Goal: Task Accomplishment & Management: Complete application form

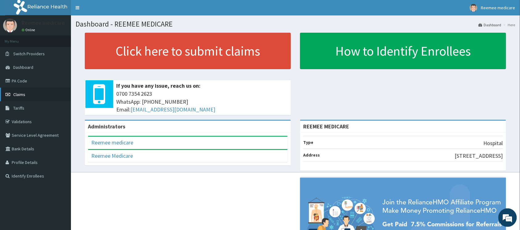
click at [21, 94] on span "Claims" at bounding box center [19, 95] width 12 height 6
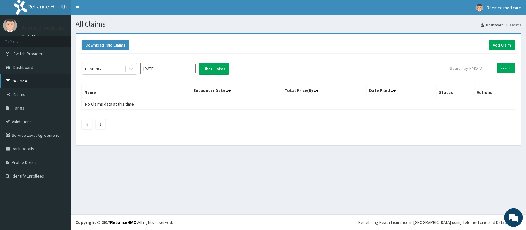
click at [20, 79] on link "PA Code" at bounding box center [35, 81] width 71 height 14
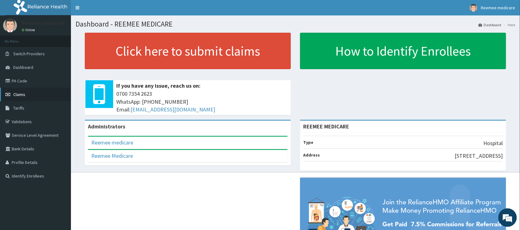
drag, startPoint x: 12, startPoint y: 93, endPoint x: 18, endPoint y: 91, distance: 6.5
click at [12, 93] on link "Claims" at bounding box center [35, 95] width 71 height 14
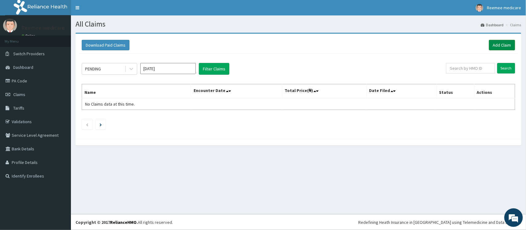
click at [498, 47] on link "Add Claim" at bounding box center [502, 45] width 26 height 10
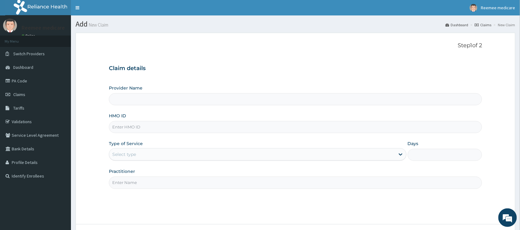
type input "REEMEE MEDICARE"
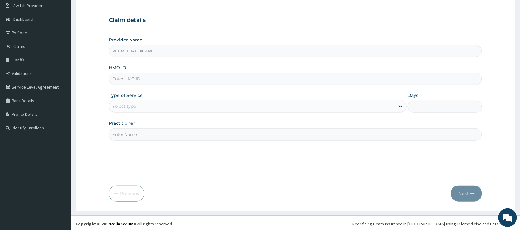
scroll to position [50, 0]
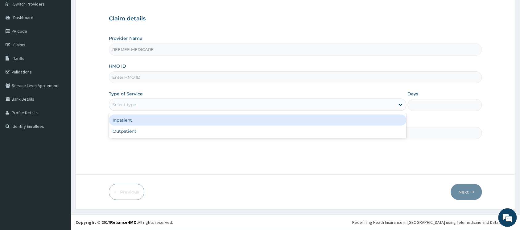
click at [182, 107] on div "Select type" at bounding box center [252, 105] width 286 height 10
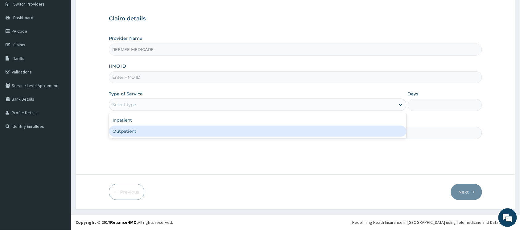
click at [162, 128] on div "Outpatient" at bounding box center [258, 131] width 298 height 11
type input "1"
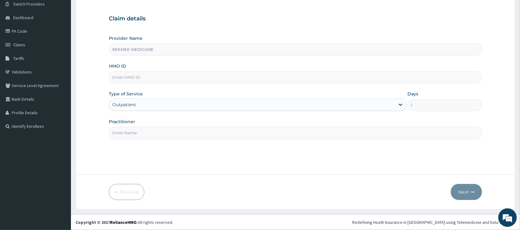
click at [160, 133] on input "Practitioner" at bounding box center [295, 133] width 373 height 12
type input "Dr Kaltume"
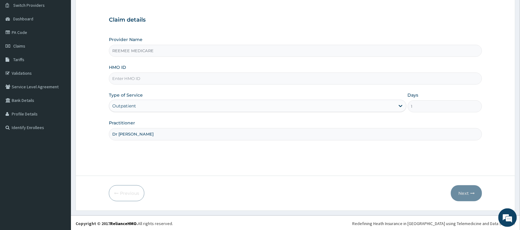
scroll to position [50, 0]
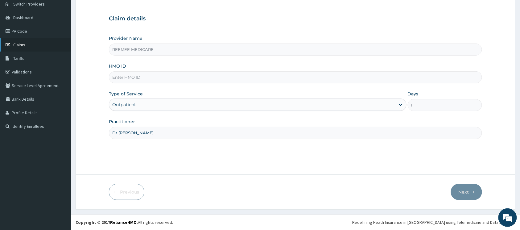
click at [22, 44] on span "Claims" at bounding box center [19, 45] width 12 height 6
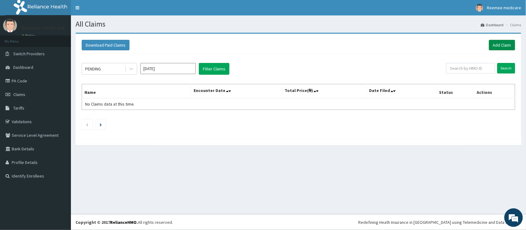
click at [497, 46] on link "Add Claim" at bounding box center [502, 45] width 26 height 10
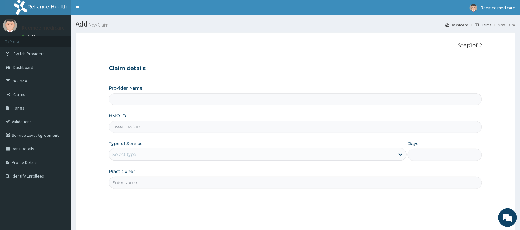
type input "REEMEE MEDICARE"
click at [183, 126] on input "HMO ID" at bounding box center [295, 127] width 373 height 12
paste input "GBI/10270/F"
type input "GBI/10270/F"
click at [202, 155] on div "Select type" at bounding box center [252, 154] width 286 height 10
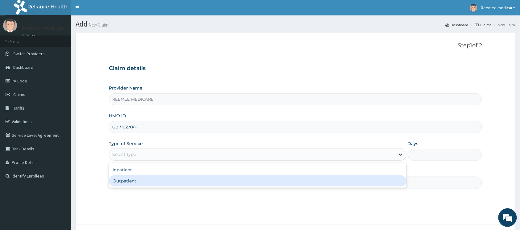
click at [177, 179] on div "Outpatient" at bounding box center [258, 180] width 298 height 11
type input "1"
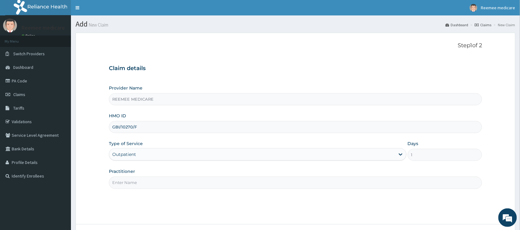
click at [198, 183] on input "Practitioner" at bounding box center [295, 183] width 373 height 12
type input "Dr Kaltume"
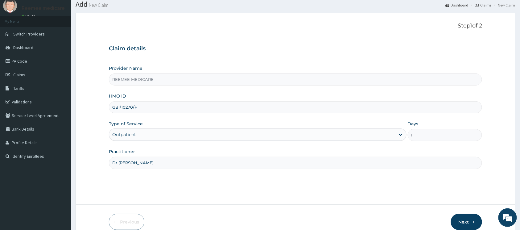
scroll to position [50, 0]
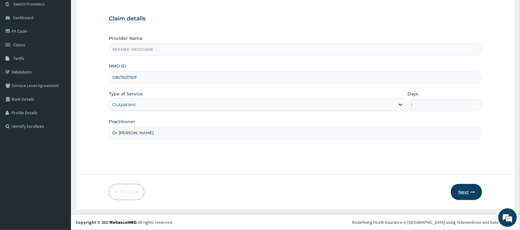
click at [468, 192] on button "Next" at bounding box center [466, 192] width 31 height 16
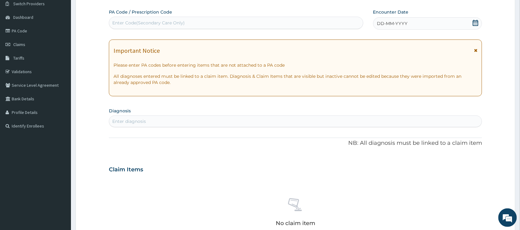
click at [435, 22] on div "DD-MM-YYYY" at bounding box center [427, 23] width 109 height 12
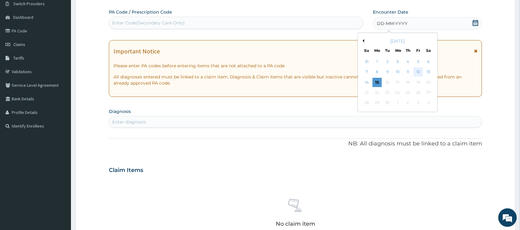
click at [418, 71] on div "12" at bounding box center [418, 72] width 9 height 9
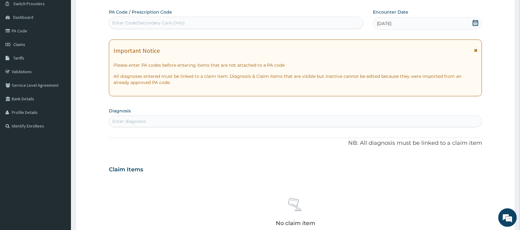
click at [165, 121] on div "Enter diagnosis" at bounding box center [295, 121] width 373 height 10
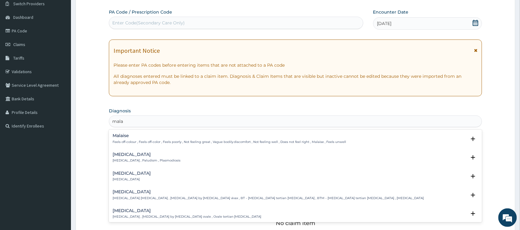
type input "malar"
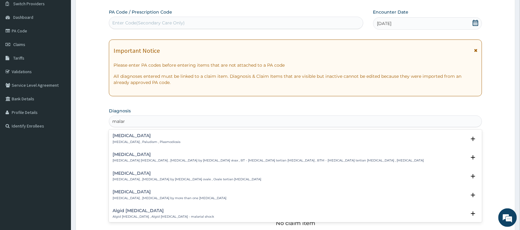
click at [126, 140] on p "Malaria , Paludism , Plasmodiosis" at bounding box center [147, 142] width 68 height 4
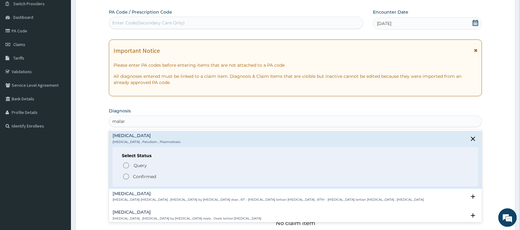
click at [126, 177] on icon "status option filled" at bounding box center [126, 176] width 7 height 7
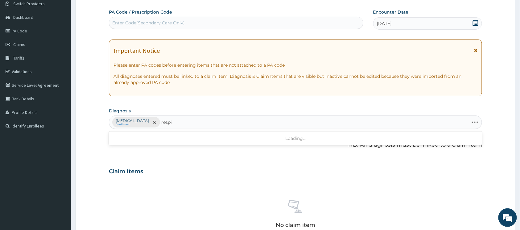
type input "respir"
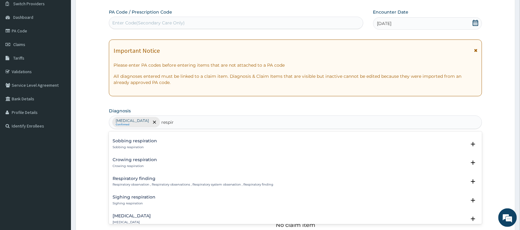
scroll to position [494, 0]
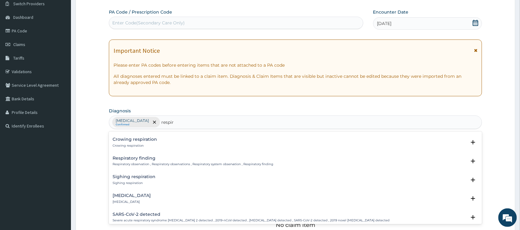
click at [126, 193] on h4 "Respiratory failure" at bounding box center [132, 195] width 38 height 5
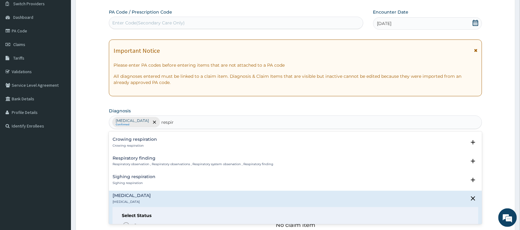
scroll to position [535, 0]
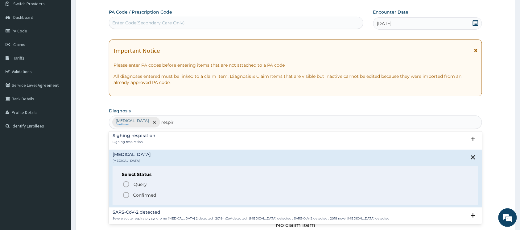
click at [128, 191] on icon "status option filled" at bounding box center [126, 194] width 7 height 7
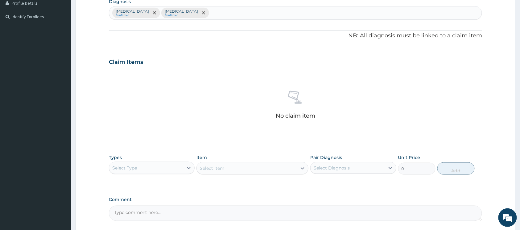
scroll to position [173, 0]
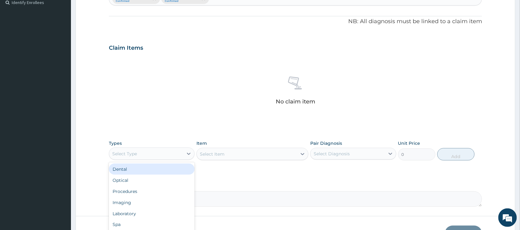
click at [181, 157] on div "Select Type" at bounding box center [146, 154] width 74 height 10
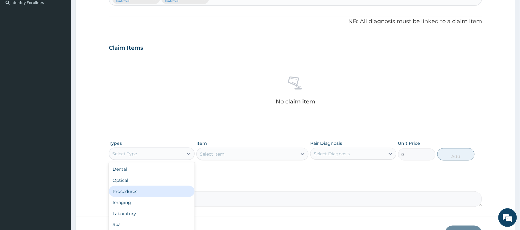
click at [157, 188] on div "Procedures" at bounding box center [152, 191] width 86 height 11
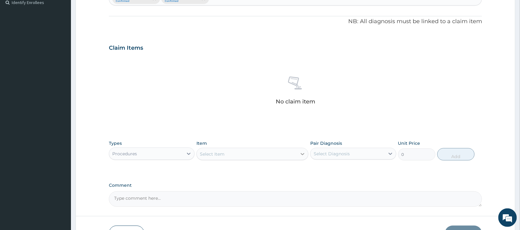
click at [304, 154] on icon at bounding box center [303, 154] width 4 height 2
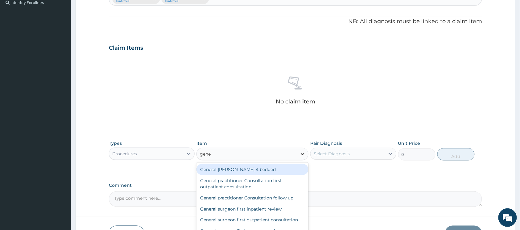
type input "gener"
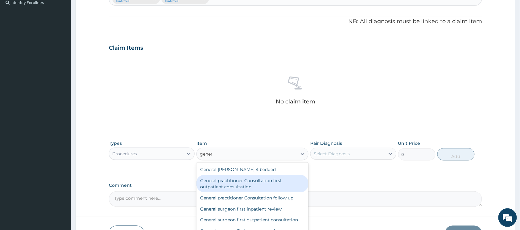
click at [265, 181] on div "General practitioner Consultation first outpatient consultation" at bounding box center [253, 183] width 112 height 17
type input "3547.5"
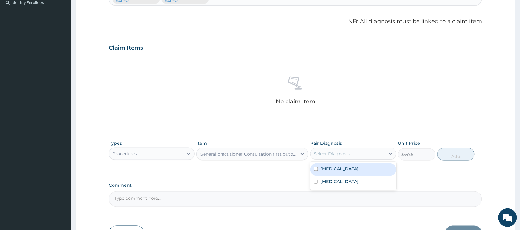
click at [330, 156] on div "Select Diagnosis" at bounding box center [332, 154] width 36 height 6
click at [317, 168] on input "checkbox" at bounding box center [316, 169] width 4 height 4
checkbox input "true"
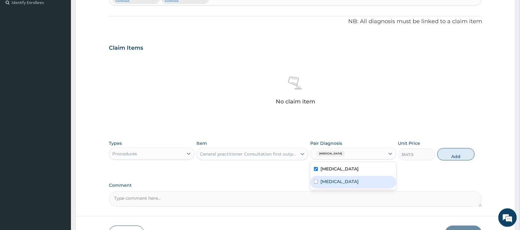
click at [316, 180] on input "checkbox" at bounding box center [316, 182] width 4 height 4
checkbox input "true"
click at [444, 156] on button "Add" at bounding box center [456, 154] width 37 height 12
type input "0"
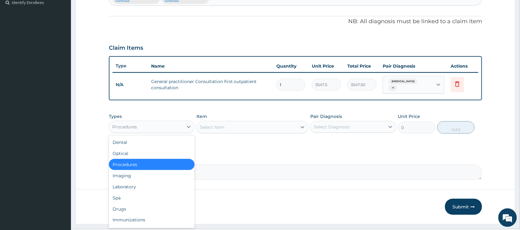
click at [164, 122] on div "Procedures" at bounding box center [146, 127] width 74 height 10
click at [131, 204] on div "Drugs" at bounding box center [152, 208] width 86 height 11
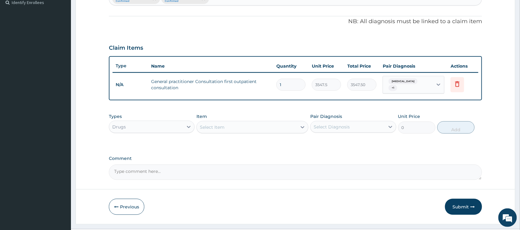
click at [278, 124] on div "Select Item" at bounding box center [247, 127] width 100 height 10
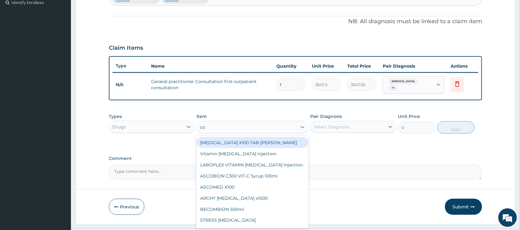
type input "coa"
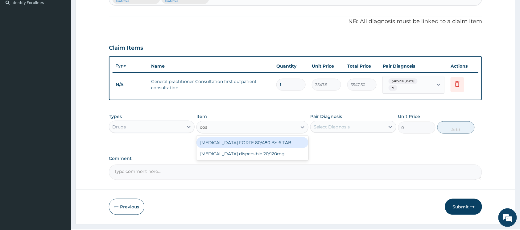
click at [260, 142] on div "COARTEM FORTE 80/480 BY 6 TAB" at bounding box center [253, 142] width 112 height 11
type input "449.35"
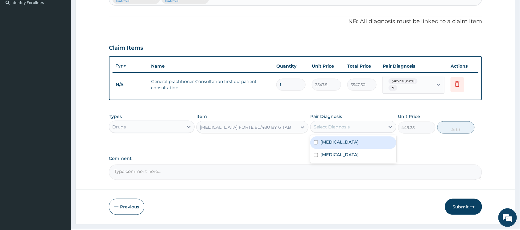
click at [355, 123] on div "Select Diagnosis" at bounding box center [348, 127] width 74 height 10
click at [315, 140] on input "checkbox" at bounding box center [316, 142] width 4 height 4
checkbox input "true"
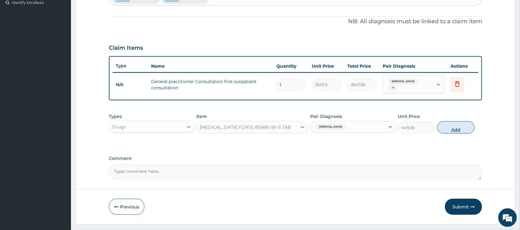
click at [465, 124] on button "Add" at bounding box center [456, 127] width 37 height 12
type input "0"
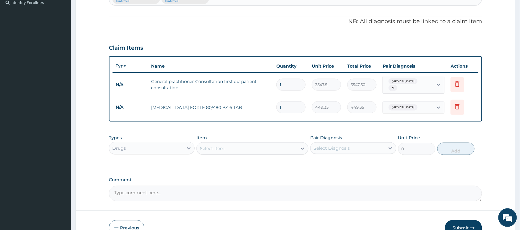
type input "0.00"
type input "3"
type input "1348.05"
type input "3"
click at [293, 146] on div "Select Item" at bounding box center [247, 148] width 100 height 10
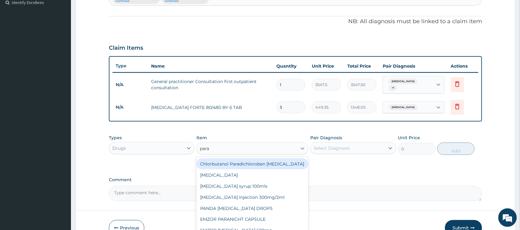
type input "parac"
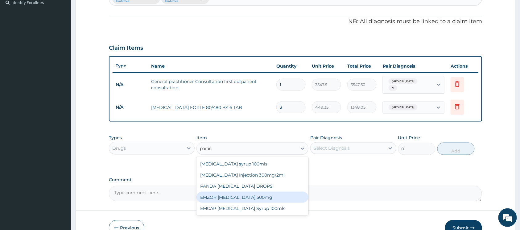
click at [260, 192] on div "EMZOR [MEDICAL_DATA] 500mg" at bounding box center [253, 197] width 112 height 11
type input "23.65"
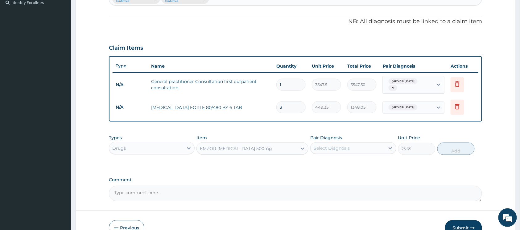
click at [333, 147] on div "Select Diagnosis" at bounding box center [332, 148] width 36 height 6
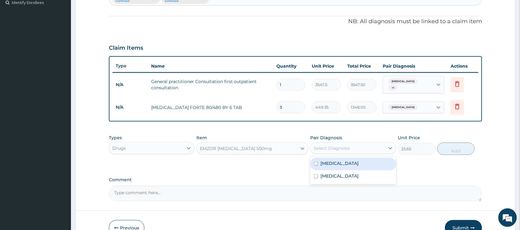
click at [318, 162] on input "checkbox" at bounding box center [316, 164] width 4 height 4
checkbox input "true"
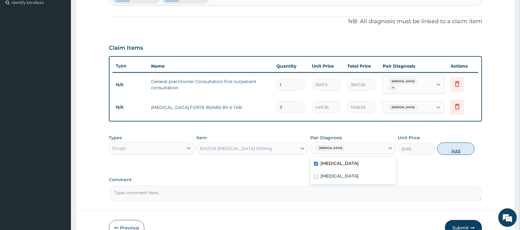
click at [451, 150] on button "Add" at bounding box center [456, 149] width 37 height 12
type input "0"
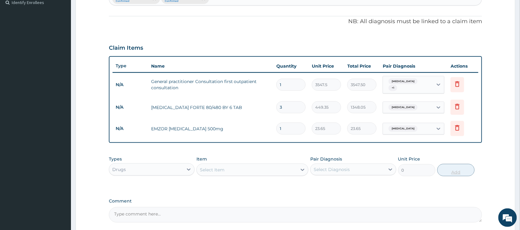
type input "0.00"
type input "9"
type input "212.85"
type input "9"
click at [297, 168] on div "Select Item" at bounding box center [247, 170] width 100 height 10
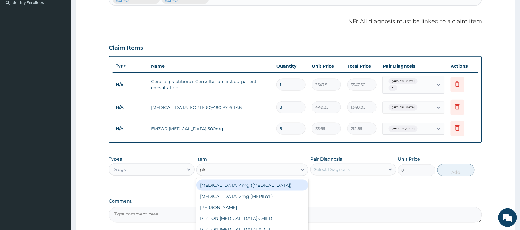
type input "piri"
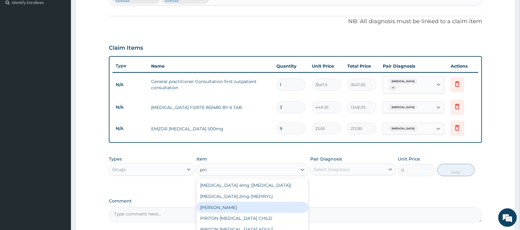
click at [265, 202] on div "PIRITON TAB EVANS" at bounding box center [253, 207] width 112 height 11
type input "23.65"
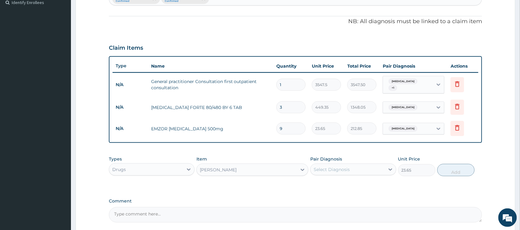
click at [347, 170] on div "Select Diagnosis" at bounding box center [348, 169] width 74 height 10
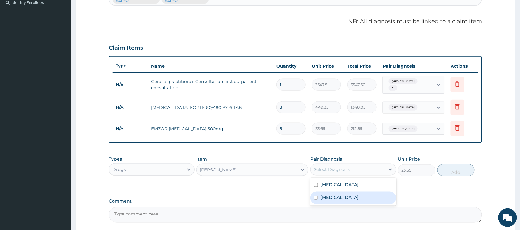
click at [314, 196] on input "checkbox" at bounding box center [316, 198] width 4 height 4
checkbox input "true"
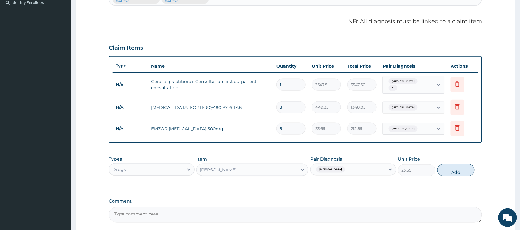
click at [447, 168] on button "Add" at bounding box center [456, 170] width 37 height 12
type input "0"
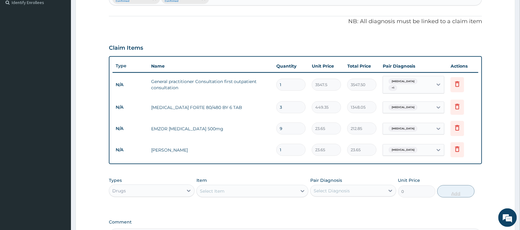
type input "0.00"
type input "8"
type input "189.20"
type input "8"
click at [297, 185] on div at bounding box center [302, 190] width 11 height 11
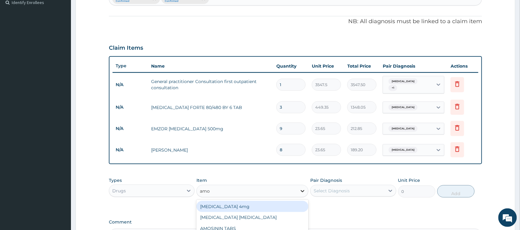
type input "amox"
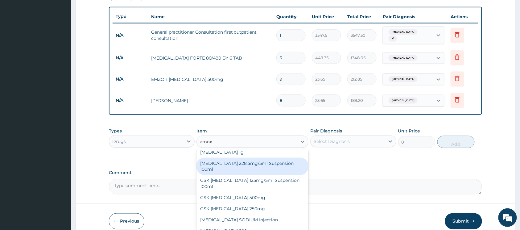
scroll to position [250, 0]
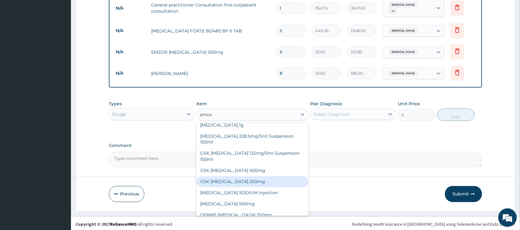
click at [260, 176] on div "GSK AMOXIL 250mg" at bounding box center [253, 181] width 112 height 11
type input "29.5625"
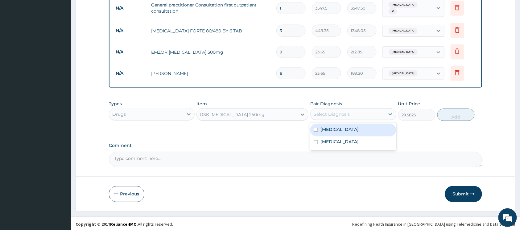
click at [366, 113] on div "Select Diagnosis" at bounding box center [348, 114] width 74 height 10
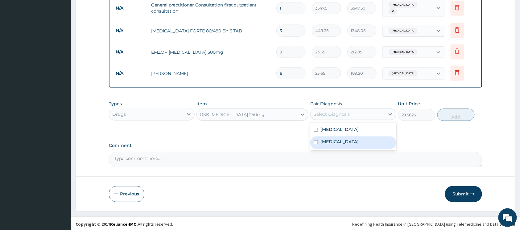
click at [316, 140] on input "checkbox" at bounding box center [316, 142] width 4 height 4
checkbox input "true"
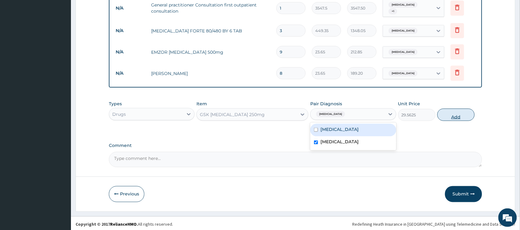
click at [443, 115] on button "Add" at bounding box center [456, 115] width 37 height 12
type input "0"
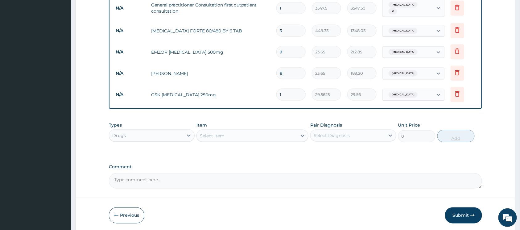
type input "10"
type input "295.63"
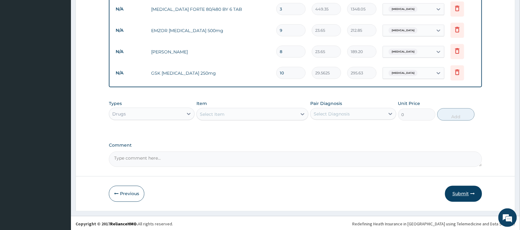
type input "10"
click at [466, 191] on button "Submit" at bounding box center [463, 194] width 37 height 16
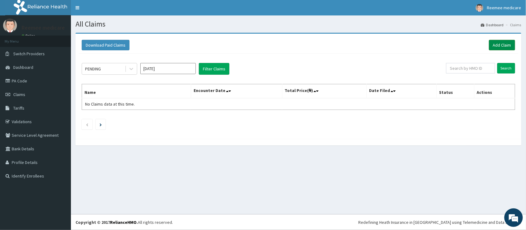
click at [505, 46] on link "Add Claim" at bounding box center [502, 45] width 26 height 10
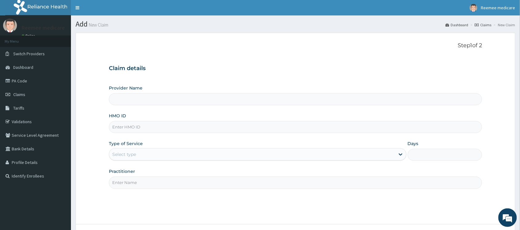
type input "REEMEE MEDICARE"
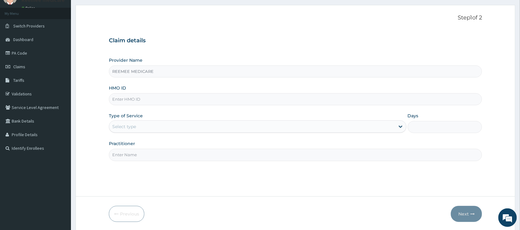
scroll to position [41, 0]
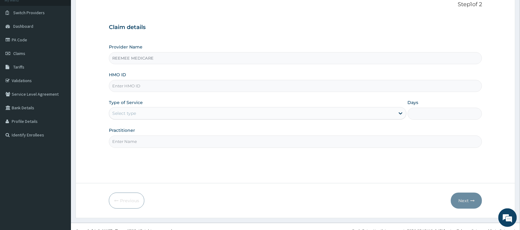
click at [195, 89] on input "HMO ID" at bounding box center [295, 86] width 373 height 12
paste input "GBI/10270/E"
type input "GBI/10270/E"
click at [231, 113] on div "Select type" at bounding box center [252, 113] width 286 height 10
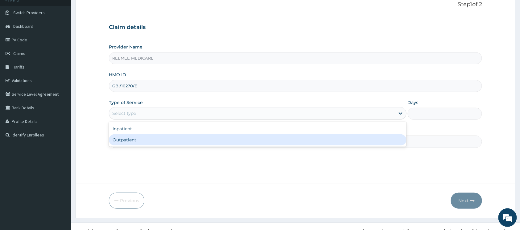
click at [194, 135] on div "Outpatient" at bounding box center [258, 139] width 298 height 11
type input "1"
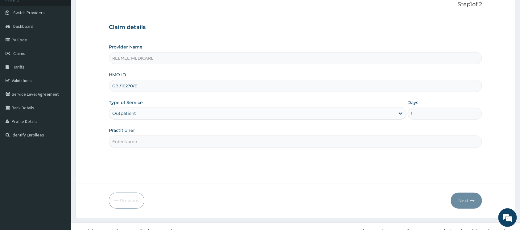
click at [184, 141] on input "Practitioner" at bounding box center [295, 141] width 373 height 12
type input "Dr Kaltume"
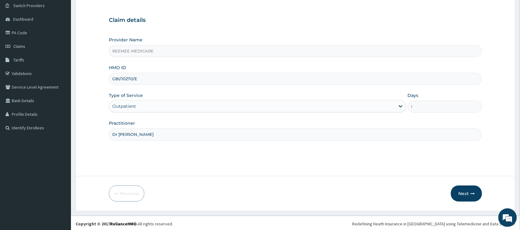
scroll to position [50, 0]
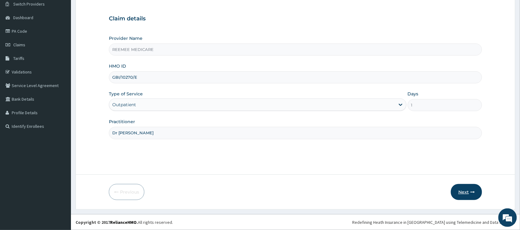
click at [465, 186] on button "Next" at bounding box center [466, 192] width 31 height 16
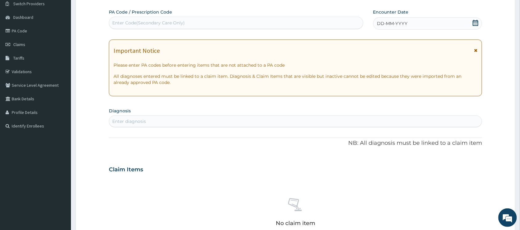
click at [413, 25] on div "DD-MM-YYYY" at bounding box center [427, 23] width 109 height 12
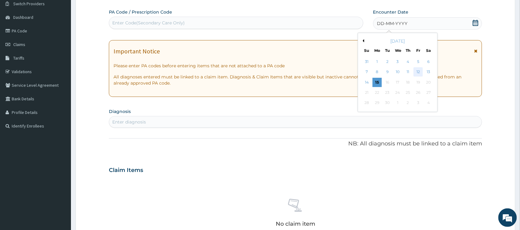
click at [420, 70] on div "12" at bounding box center [418, 72] width 9 height 9
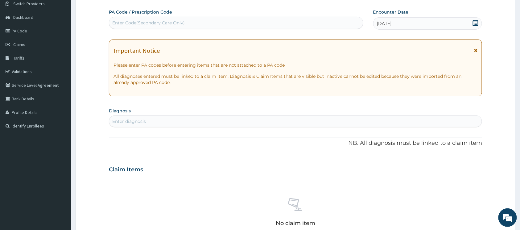
click at [180, 119] on div "Enter diagnosis" at bounding box center [295, 121] width 373 height 10
type input "malar"
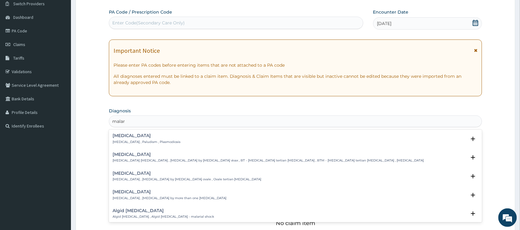
click at [122, 136] on h4 "Malaria" at bounding box center [147, 135] width 68 height 5
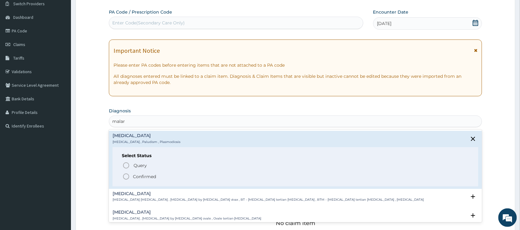
click at [127, 174] on icon "status option filled" at bounding box center [126, 176] width 7 height 7
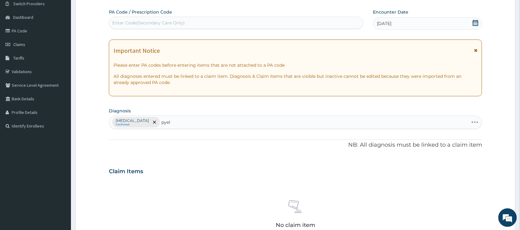
type input "pyelo"
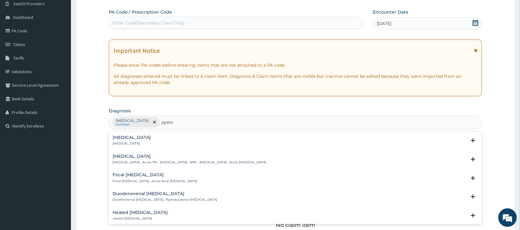
click at [123, 139] on h4 "Pyelonephritis" at bounding box center [132, 137] width 38 height 5
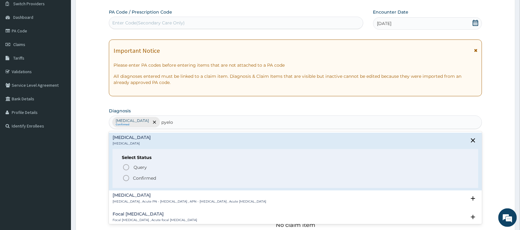
click at [127, 177] on icon "status option filled" at bounding box center [126, 177] width 7 height 7
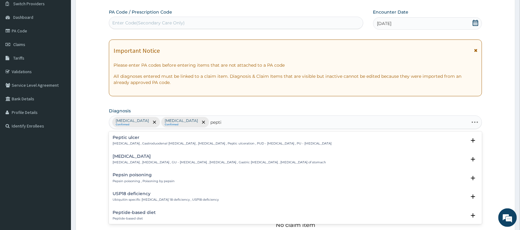
type input "peptic"
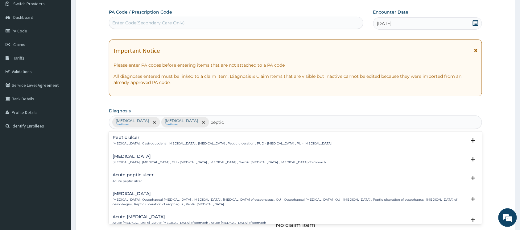
click at [130, 143] on p "Peptic ulcer , Gastroduodenal ulcer , Peptic ulcer disease , Peptic ulceration …" at bounding box center [222, 143] width 219 height 4
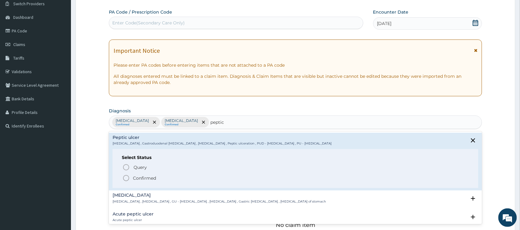
click at [126, 178] on icon "status option filled" at bounding box center [126, 177] width 7 height 7
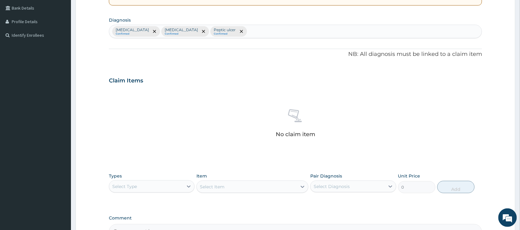
scroll to position [173, 0]
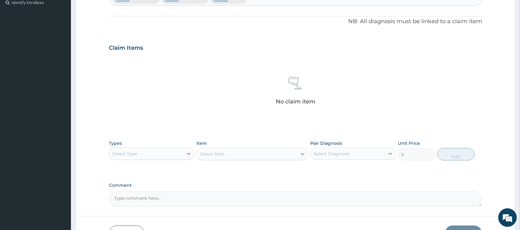
click at [162, 152] on div "Select Type" at bounding box center [146, 154] width 74 height 10
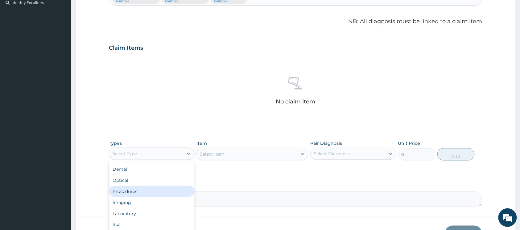
click at [143, 188] on div "Procedures" at bounding box center [152, 191] width 86 height 11
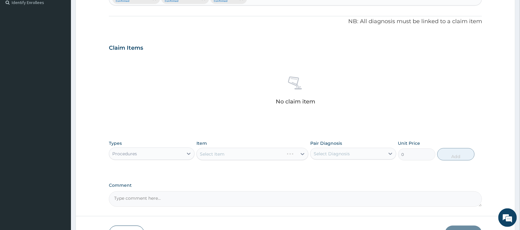
scroll to position [215, 0]
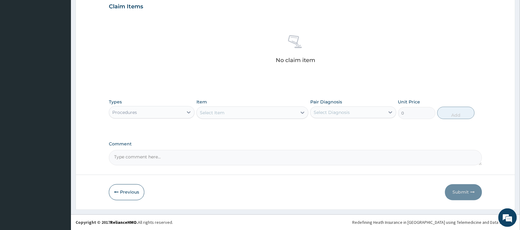
click at [301, 111] on icon at bounding box center [303, 113] width 6 height 6
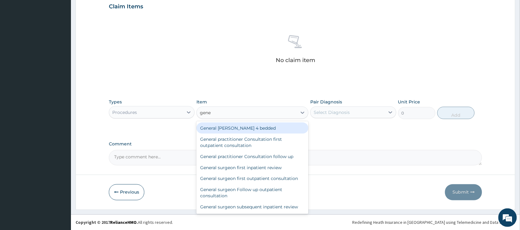
type input "gener"
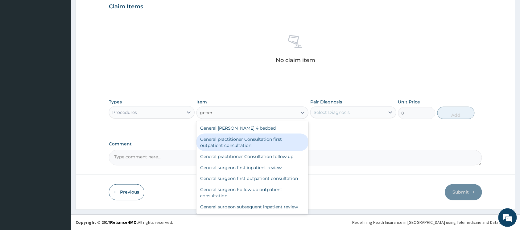
click at [278, 141] on div "General practitioner Consultation first outpatient consultation" at bounding box center [253, 142] width 112 height 17
type input "3547.5"
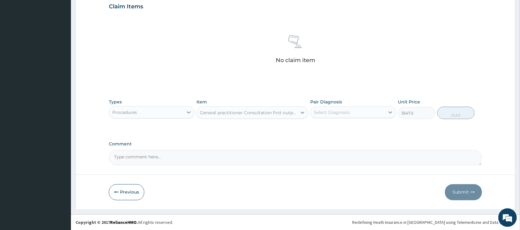
click at [334, 114] on div "Select Diagnosis" at bounding box center [332, 112] width 36 height 6
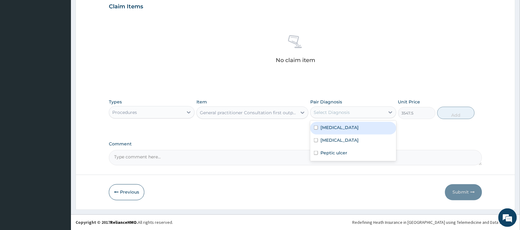
click at [318, 127] on input "checkbox" at bounding box center [316, 128] width 4 height 4
checkbox input "true"
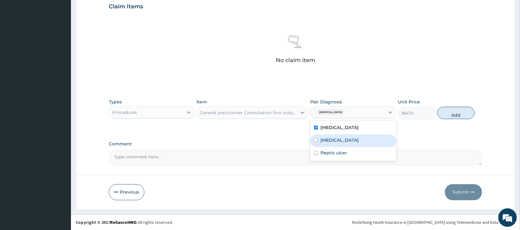
click at [316, 140] on input "checkbox" at bounding box center [316, 140] width 4 height 4
checkbox input "true"
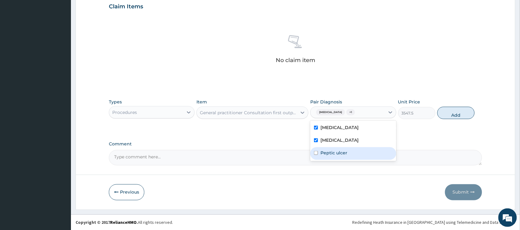
click at [316, 153] on input "checkbox" at bounding box center [316, 153] width 4 height 4
checkbox input "true"
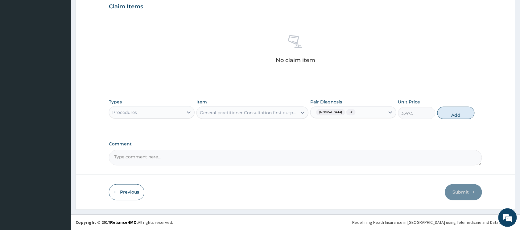
click at [458, 114] on button "Add" at bounding box center [456, 113] width 37 height 12
type input "0"
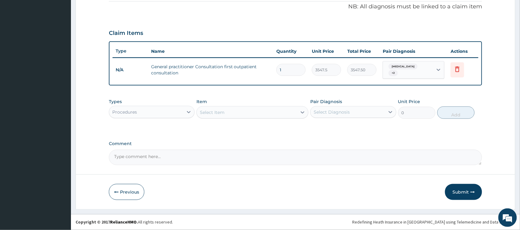
scroll to position [186, 0]
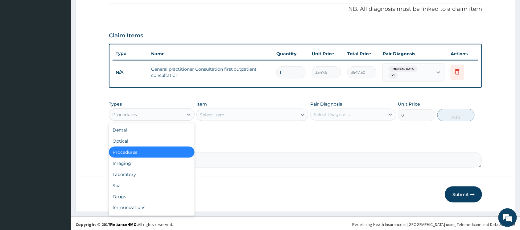
click at [173, 110] on div "Procedures" at bounding box center [146, 115] width 74 height 10
click at [139, 192] on div "Drugs" at bounding box center [152, 196] width 86 height 11
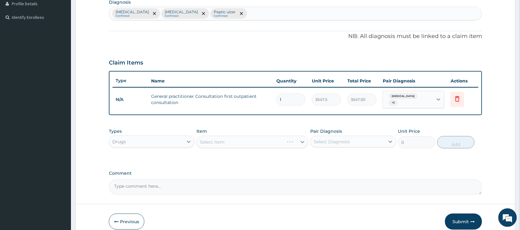
scroll to position [145, 0]
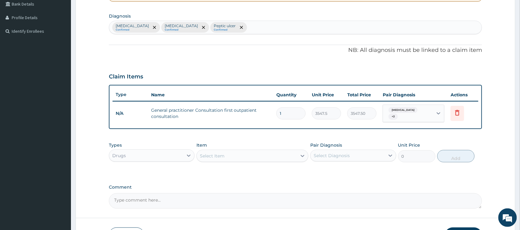
click at [296, 154] on div "Select Item" at bounding box center [247, 156] width 100 height 10
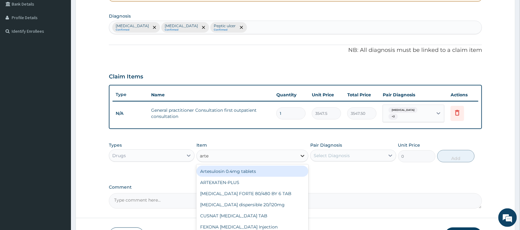
type input "artem"
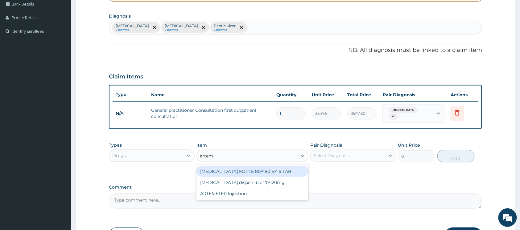
click at [267, 166] on div "[MEDICAL_DATA] FORTE 80/480 BY 6 TAB" at bounding box center [253, 171] width 112 height 11
type input "449.35"
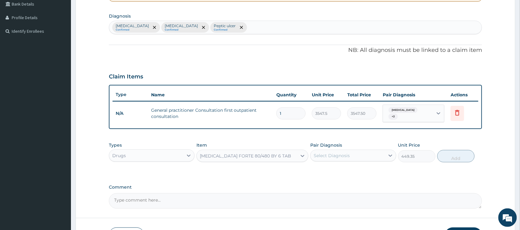
click at [323, 152] on div "Select Diagnosis" at bounding box center [332, 155] width 36 height 6
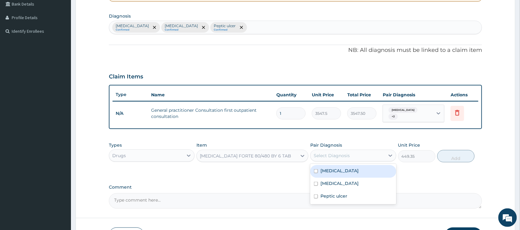
click at [315, 169] on input "checkbox" at bounding box center [316, 171] width 4 height 4
checkbox input "true"
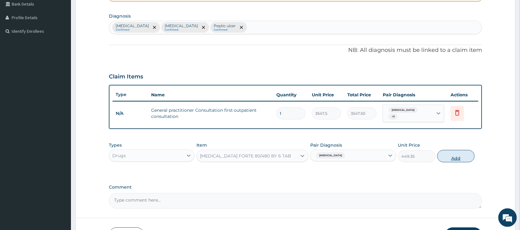
click at [444, 156] on button "Add" at bounding box center [456, 156] width 37 height 12
type input "0"
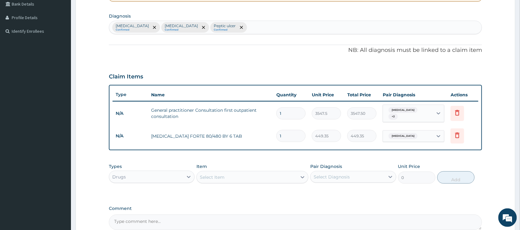
type input "0.00"
type input "6"
type input "2696.10"
type input "6"
click at [293, 173] on div "Select Item" at bounding box center [247, 177] width 100 height 10
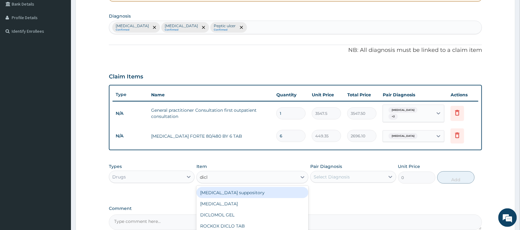
type input "diclo"
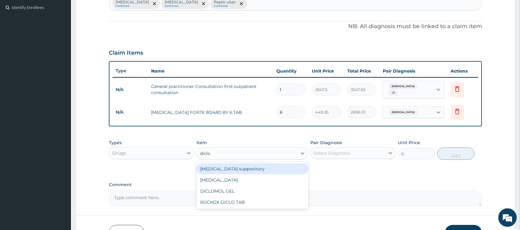
scroll to position [186, 0]
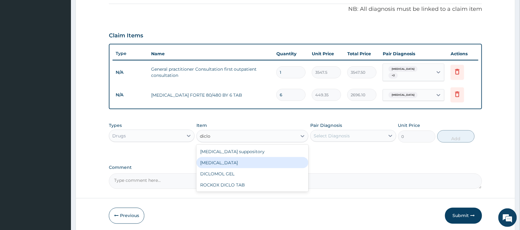
click at [241, 160] on div "[MEDICAL_DATA]" at bounding box center [253, 162] width 112 height 11
type input "591.25"
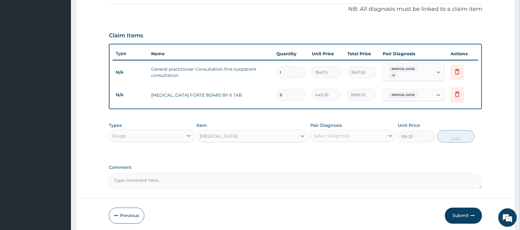
click at [330, 135] on div "Select Diagnosis" at bounding box center [332, 136] width 36 height 6
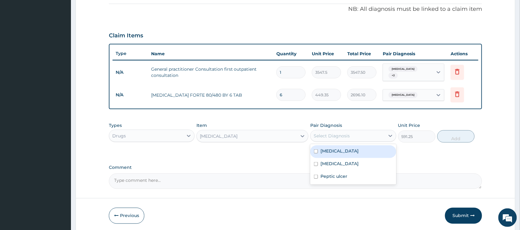
click at [316, 149] on input "checkbox" at bounding box center [316, 151] width 4 height 4
checkbox input "true"
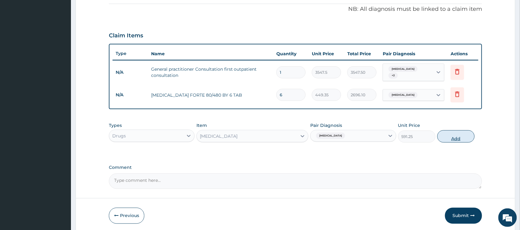
click at [443, 136] on button "Add" at bounding box center [456, 136] width 37 height 12
type input "0"
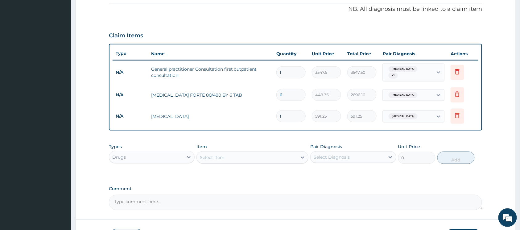
type input "0.00"
type input "3"
type input "1773.75"
type input "3"
click at [297, 152] on div "Select Item" at bounding box center [247, 157] width 100 height 10
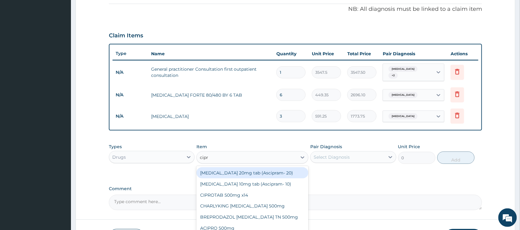
type input "[MEDICAL_DATA]"
click at [268, 168] on div "CIPROTAB 500mg x14" at bounding box center [253, 172] width 112 height 11
type input "319.275"
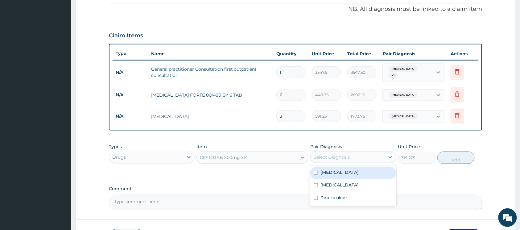
click at [357, 152] on div "Select Diagnosis" at bounding box center [348, 157] width 74 height 10
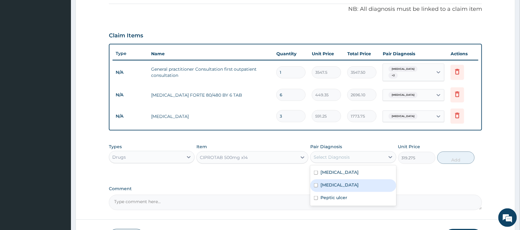
click at [318, 183] on input "checkbox" at bounding box center [316, 185] width 4 height 4
checkbox input "true"
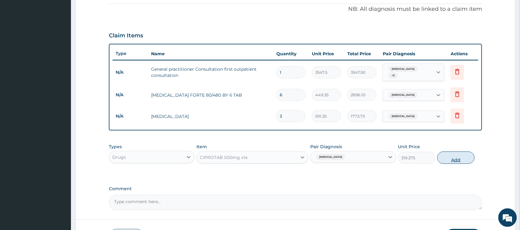
click at [452, 157] on button "Add" at bounding box center [456, 158] width 37 height 12
type input "0"
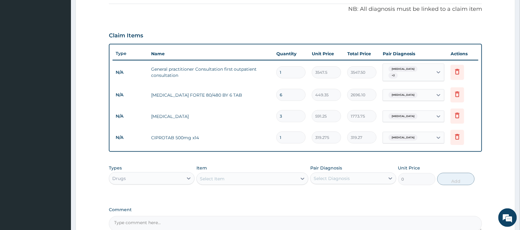
type input "14"
type input "4469.85"
type input "14"
click at [294, 178] on div "Select Item" at bounding box center [247, 179] width 100 height 10
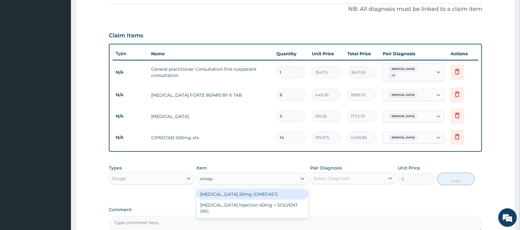
type input "omepr"
click at [272, 189] on div "[MEDICAL_DATA] 20mg (OMEFAST)" at bounding box center [253, 194] width 112 height 11
type input "82.775"
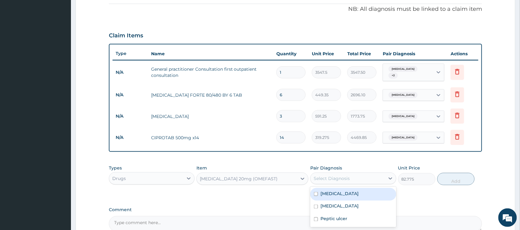
click at [328, 179] on div "Select Diagnosis" at bounding box center [332, 178] width 36 height 6
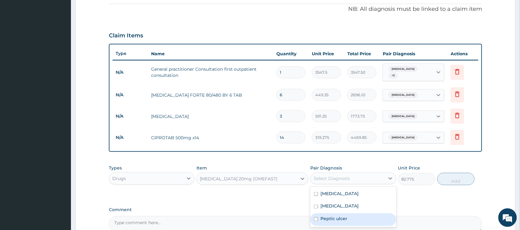
click at [315, 217] on input "checkbox" at bounding box center [316, 219] width 4 height 4
checkbox input "true"
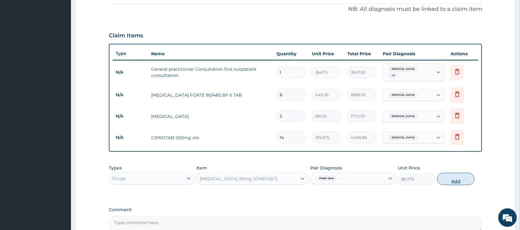
click at [445, 179] on button "Add" at bounding box center [456, 179] width 37 height 12
type input "0"
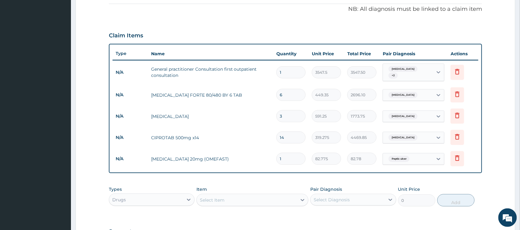
type input "10"
type input "827.75"
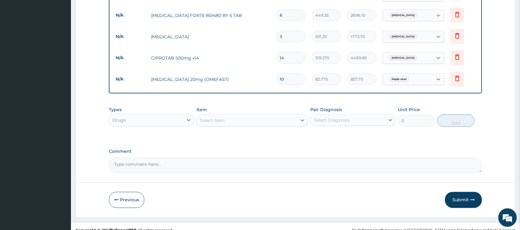
scroll to position [272, 0]
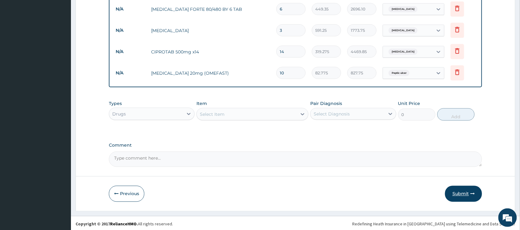
type input "10"
click at [459, 186] on button "Submit" at bounding box center [463, 194] width 37 height 16
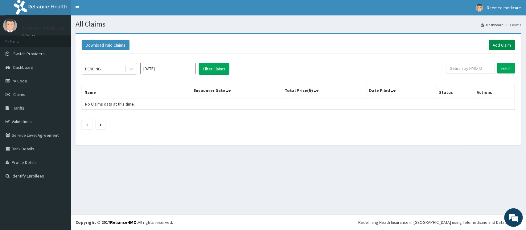
click at [509, 43] on link "Add Claim" at bounding box center [502, 45] width 26 height 10
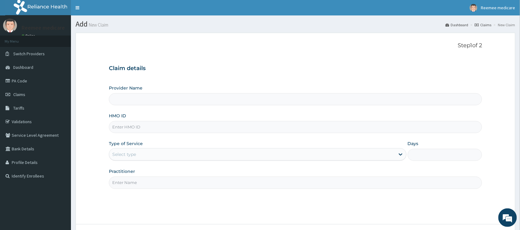
click at [199, 102] on input "Provider Name" at bounding box center [295, 99] width 373 height 12
click at [203, 124] on input "HMO ID" at bounding box center [295, 127] width 373 height 12
click at [222, 154] on div "Select type" at bounding box center [252, 154] width 286 height 10
click at [230, 141] on div "Type of Service Select type" at bounding box center [258, 150] width 298 height 20
click at [194, 104] on input "Provider Name" at bounding box center [295, 99] width 373 height 12
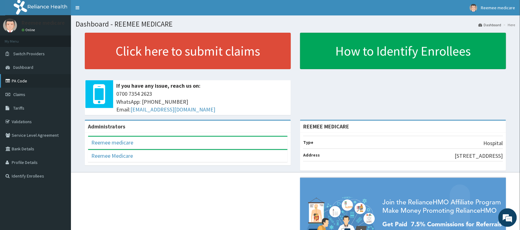
click at [15, 80] on link "PA Code" at bounding box center [35, 81] width 71 height 14
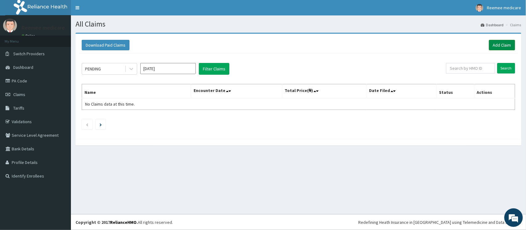
click at [500, 47] on link "Add Claim" at bounding box center [502, 45] width 26 height 10
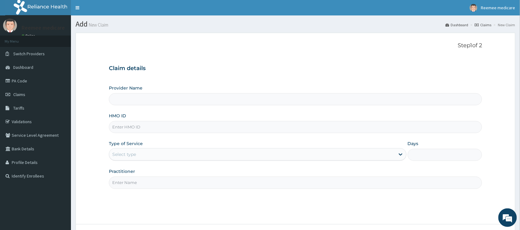
type input "REEMEE MEDICARE"
click at [177, 124] on input "HMO ID" at bounding box center [295, 127] width 373 height 12
paste input "API/10035/B"
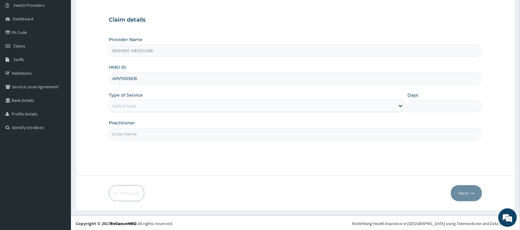
scroll to position [50, 0]
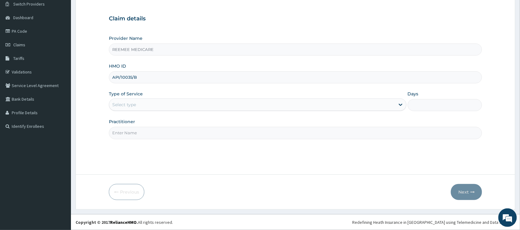
type input "API/10035/B"
click at [172, 104] on div "Select type" at bounding box center [252, 105] width 286 height 10
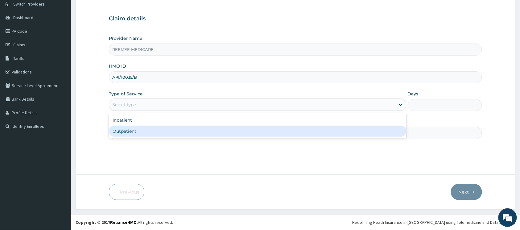
click at [146, 129] on div "Outpatient" at bounding box center [258, 131] width 298 height 11
type input "1"
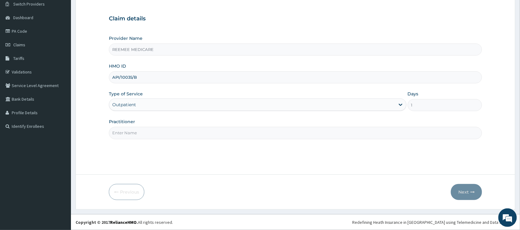
click at [153, 132] on input "Practitioner" at bounding box center [295, 133] width 373 height 12
type input "Dr Ukasha"
click at [458, 187] on button "Next" at bounding box center [466, 192] width 31 height 16
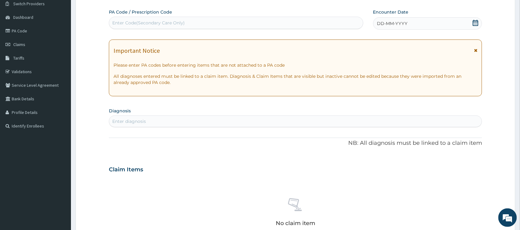
click at [389, 25] on span "DD-MM-YYYY" at bounding box center [392, 23] width 31 height 6
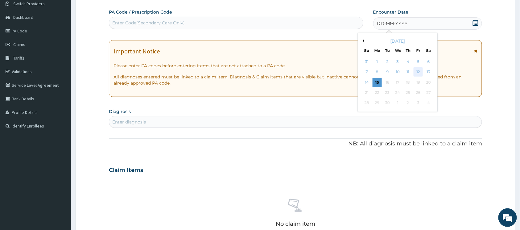
click at [418, 68] on div "12" at bounding box center [418, 72] width 9 height 9
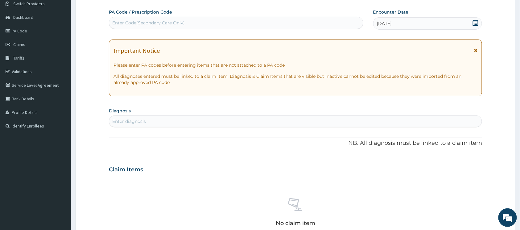
click at [189, 23] on div "Enter Code(Secondary Care Only)" at bounding box center [236, 23] width 254 height 10
paste input "PA/2C17B1"
type input "PA/2C17B1"
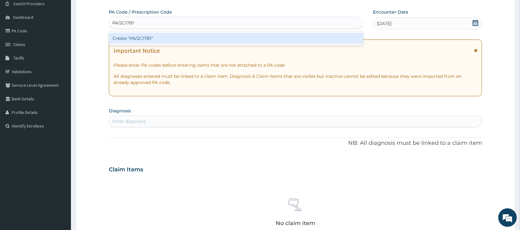
click at [147, 35] on div "Create "PA/2C17B1"" at bounding box center [236, 38] width 255 height 11
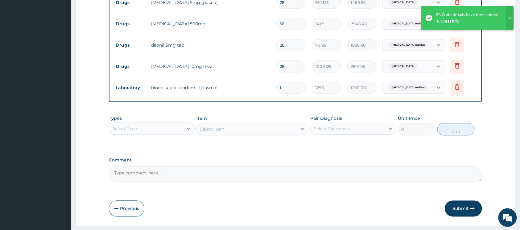
scroll to position [268, 0]
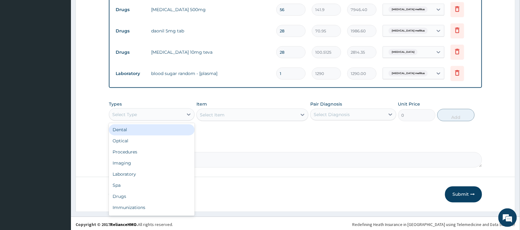
click at [177, 114] on div "Select Type" at bounding box center [146, 115] width 74 height 10
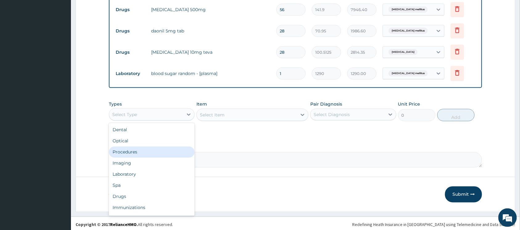
click at [152, 151] on div "Procedures" at bounding box center [152, 152] width 86 height 11
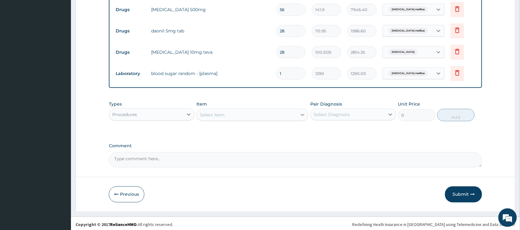
click at [301, 115] on icon at bounding box center [303, 115] width 6 height 6
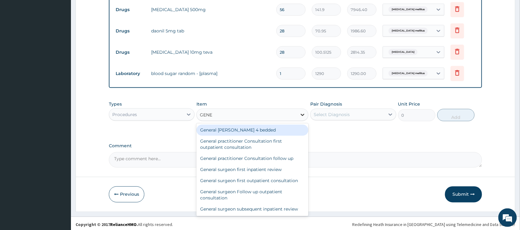
type input "GENER"
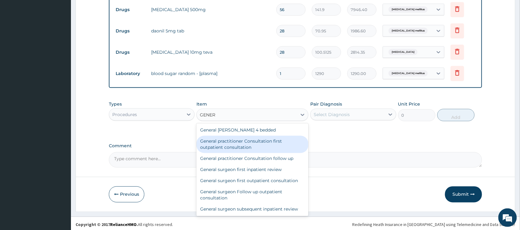
click at [265, 141] on div "General practitioner Consultation first outpatient consultation" at bounding box center [253, 144] width 112 height 17
type input "3547.5"
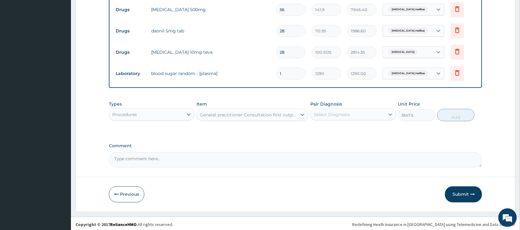
click at [328, 117] on div "Select Diagnosis" at bounding box center [332, 114] width 36 height 6
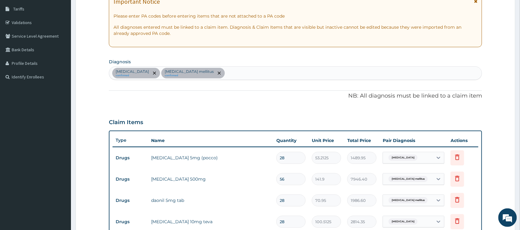
scroll to position [0, 0]
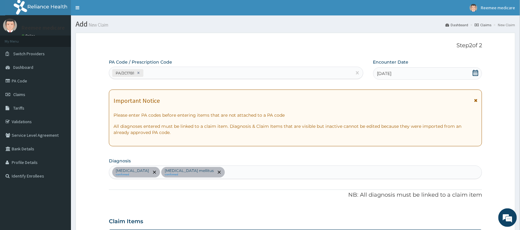
click at [245, 174] on div "Essential hypertension confirmed Diabetes mellitus confirmed" at bounding box center [295, 172] width 373 height 13
type input "MALAR"
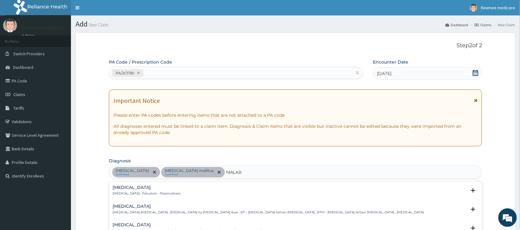
click at [136, 191] on div "Malaria Malaria , Paludism , Plasmodiosis" at bounding box center [147, 190] width 68 height 11
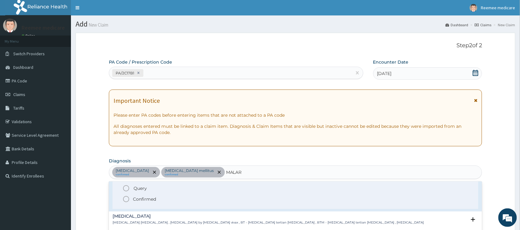
scroll to position [41, 0]
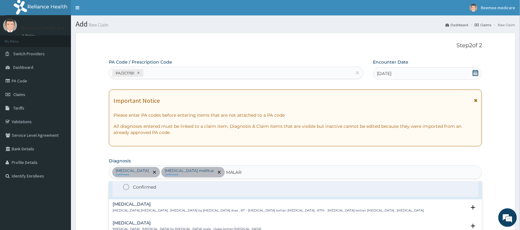
click at [127, 185] on icon "status option filled" at bounding box center [126, 186] width 7 height 7
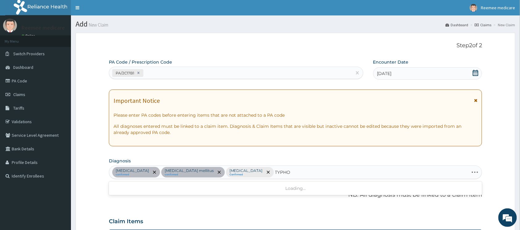
type input "TYPHOI"
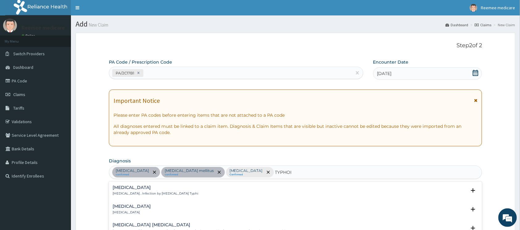
click at [134, 189] on h4 "Typhoid fever" at bounding box center [156, 187] width 86 height 5
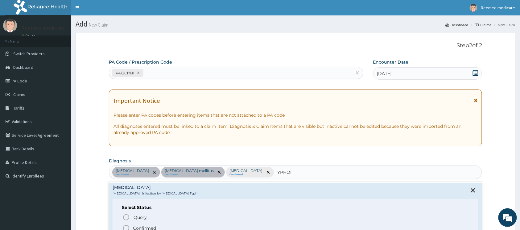
click at [126, 227] on icon "status option filled" at bounding box center [126, 227] width 7 height 7
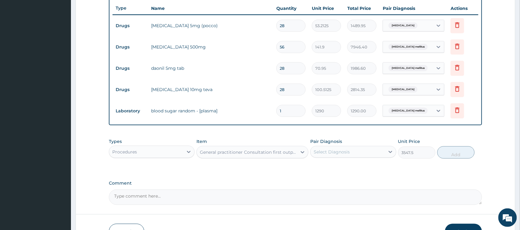
scroll to position [247, 0]
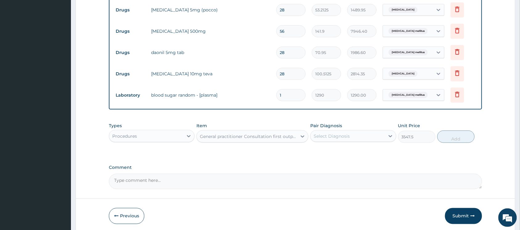
click at [365, 138] on div "Select Diagnosis" at bounding box center [348, 136] width 74 height 10
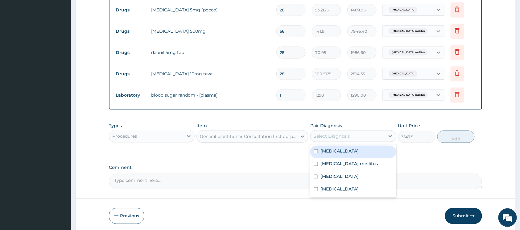
click at [316, 151] on input "checkbox" at bounding box center [316, 151] width 4 height 4
checkbox input "true"
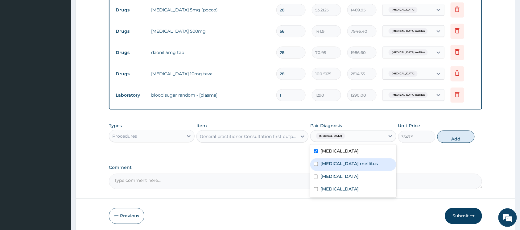
click at [316, 164] on input "checkbox" at bounding box center [316, 164] width 4 height 4
checkbox input "true"
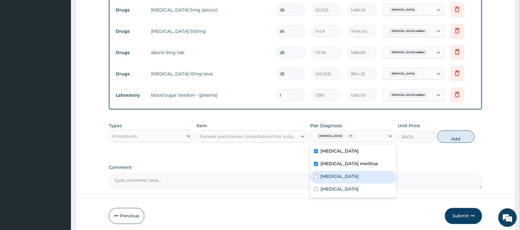
click at [316, 177] on input "checkbox" at bounding box center [316, 177] width 4 height 4
checkbox input "true"
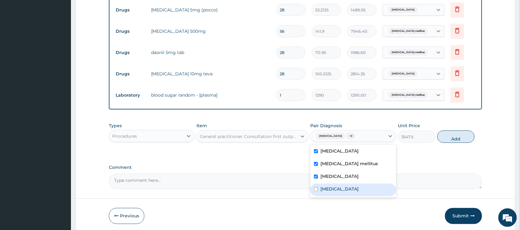
click at [317, 190] on input "checkbox" at bounding box center [316, 189] width 4 height 4
checkbox input "true"
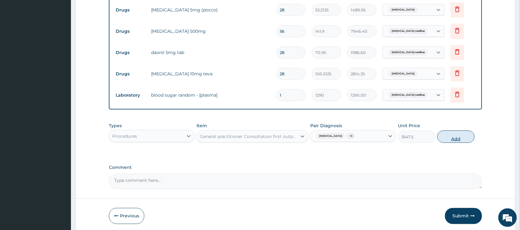
click at [456, 141] on button "Add" at bounding box center [456, 137] width 37 height 12
type input "0"
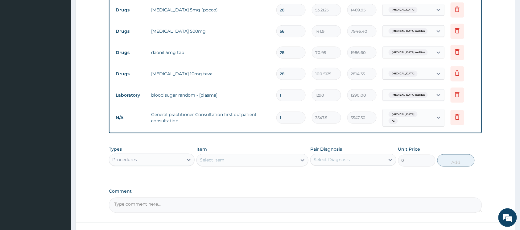
click at [173, 164] on div "Procedures" at bounding box center [146, 160] width 74 height 10
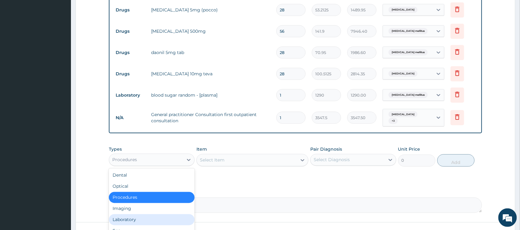
click at [137, 218] on div "Laboratory" at bounding box center [152, 219] width 86 height 11
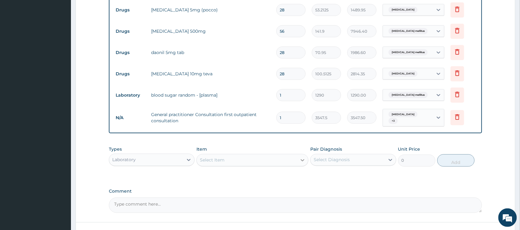
click at [300, 160] on icon at bounding box center [303, 160] width 6 height 6
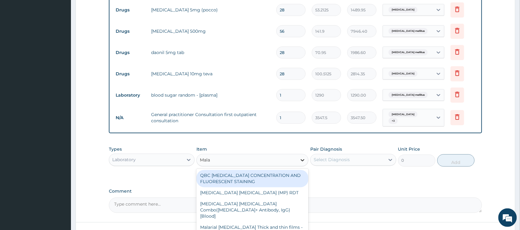
type input "Malar"
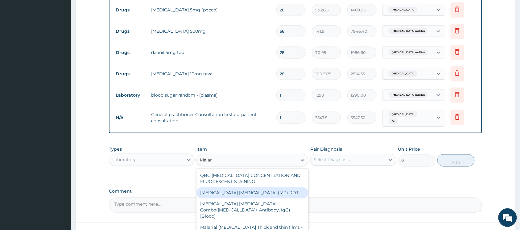
click at [273, 188] on div "MALARIA PARASITE (MP) RDT" at bounding box center [253, 192] width 112 height 11
type input "1612.5"
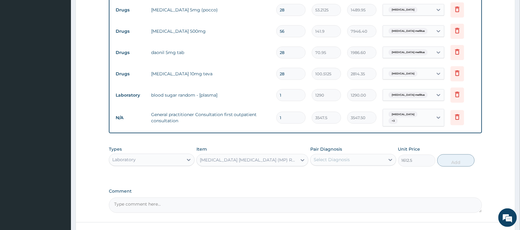
click at [331, 163] on div "Select Diagnosis" at bounding box center [332, 160] width 36 height 6
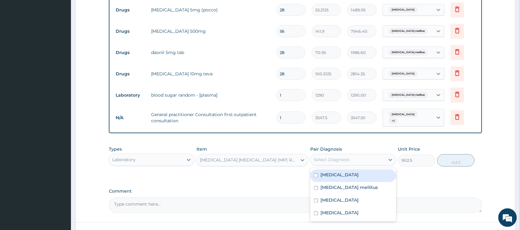
click at [315, 176] on input "checkbox" at bounding box center [316, 175] width 4 height 4
checkbox input "true"
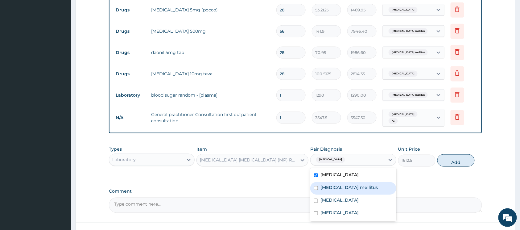
click at [316, 186] on div "Diabetes mellitus" at bounding box center [353, 188] width 86 height 13
click at [316, 187] on input "checkbox" at bounding box center [316, 188] width 4 height 4
checkbox input "false"
click at [316, 176] on input "checkbox" at bounding box center [316, 175] width 4 height 4
checkbox input "false"
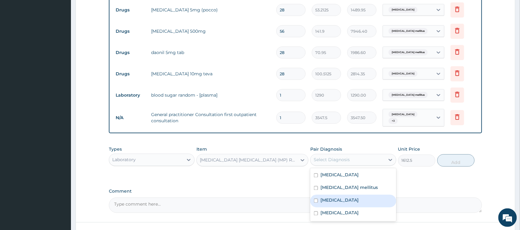
drag, startPoint x: 315, startPoint y: 200, endPoint x: 336, endPoint y: 192, distance: 22.3
click at [316, 200] on input "checkbox" at bounding box center [316, 201] width 4 height 4
checkbox input "true"
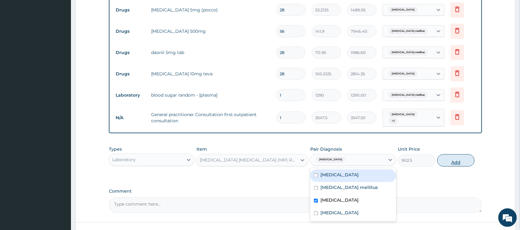
click at [455, 162] on button "Add" at bounding box center [456, 160] width 37 height 12
type input "0"
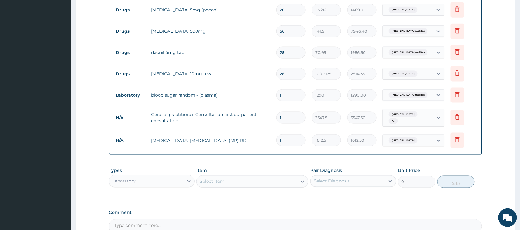
click at [180, 181] on div "Laboratory" at bounding box center [146, 181] width 74 height 10
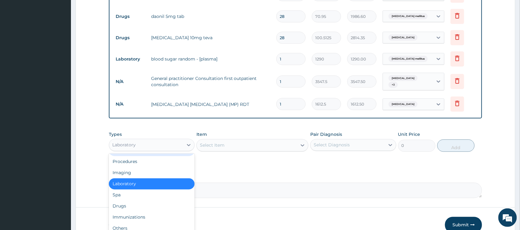
scroll to position [317, 0]
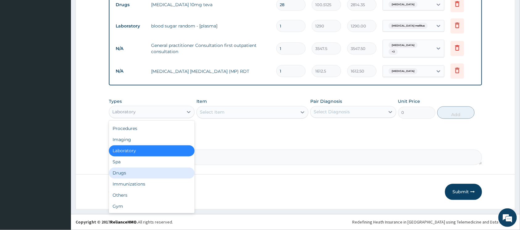
click at [141, 172] on div "Drugs" at bounding box center [152, 173] width 86 height 11
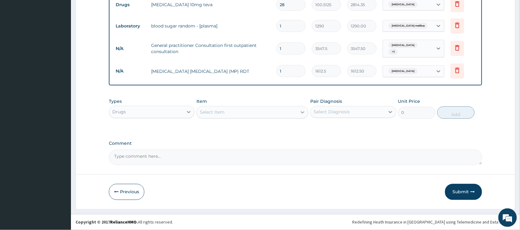
click at [302, 113] on icon at bounding box center [303, 112] width 6 height 6
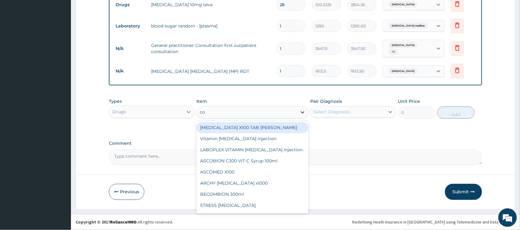
type input "coa"
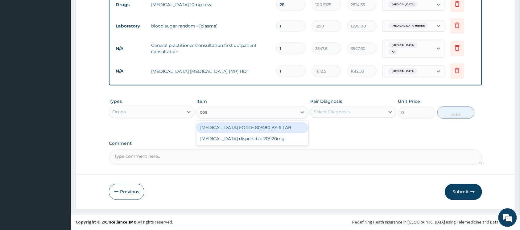
click at [278, 123] on div "COARTEM FORTE 80/480 BY 6 TAB" at bounding box center [253, 127] width 112 height 11
type input "449.35"
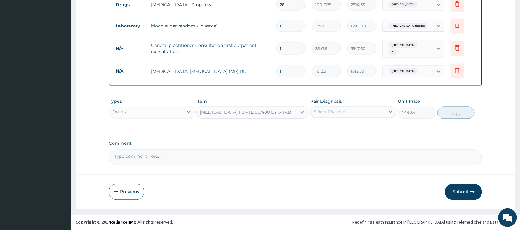
click at [367, 112] on div "Select Diagnosis" at bounding box center [348, 112] width 74 height 10
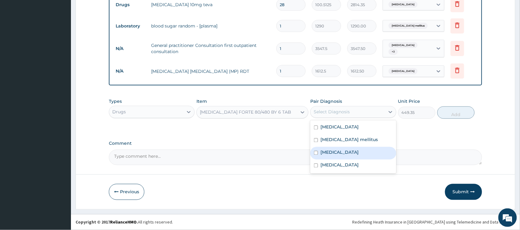
click at [317, 151] on input "checkbox" at bounding box center [316, 153] width 4 height 4
checkbox input "true"
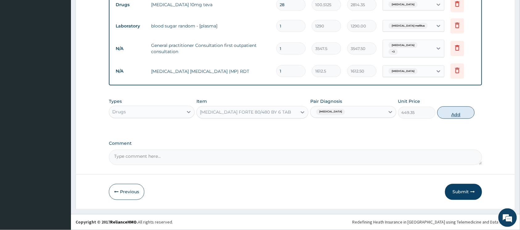
click at [449, 115] on button "Add" at bounding box center [456, 112] width 37 height 12
type input "0"
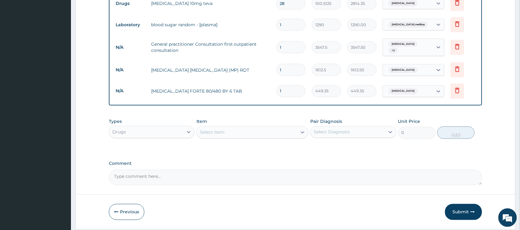
type input "0.00"
type input "6"
type input "2696.10"
type input "6"
click at [293, 136] on div "Select Item" at bounding box center [247, 132] width 100 height 10
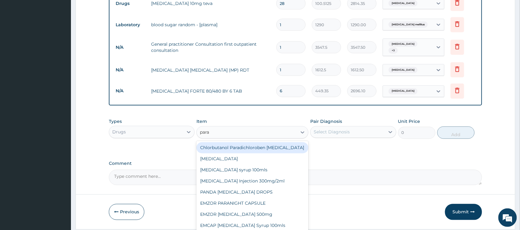
type input "parac"
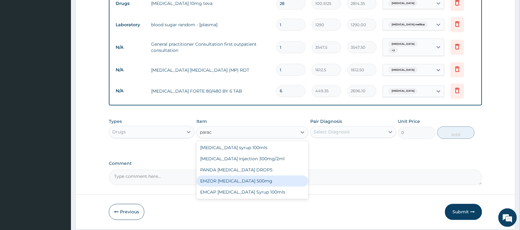
click at [236, 177] on div "EMZOR PARACETAMOL 500mg" at bounding box center [253, 181] width 112 height 11
type input "23.65"
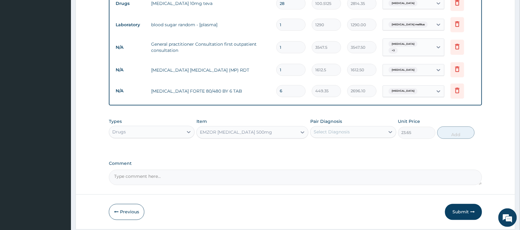
click at [335, 130] on div "Select Diagnosis" at bounding box center [332, 132] width 36 height 6
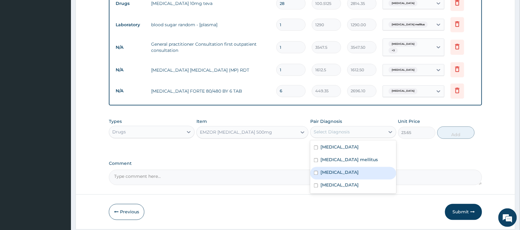
click at [316, 173] on input "checkbox" at bounding box center [316, 173] width 4 height 4
checkbox input "true"
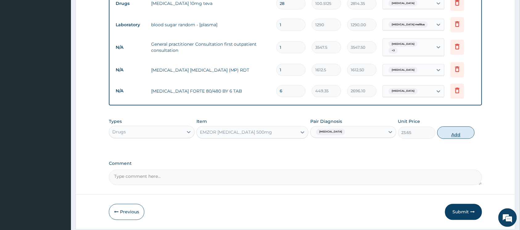
click at [446, 134] on button "Add" at bounding box center [456, 133] width 37 height 12
type input "0"
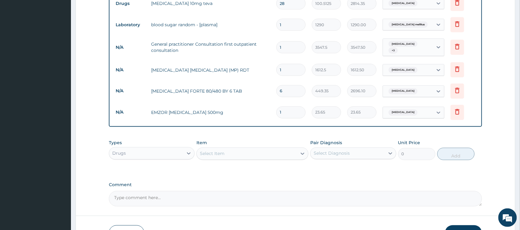
type input "18"
type input "425.70"
type input "18"
click at [289, 157] on div "Select Item" at bounding box center [247, 154] width 100 height 10
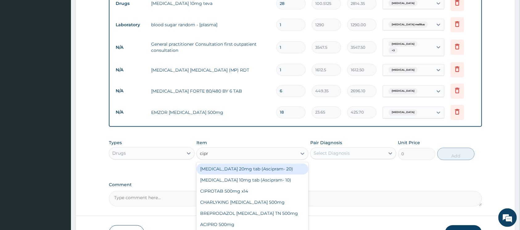
type input "cipro"
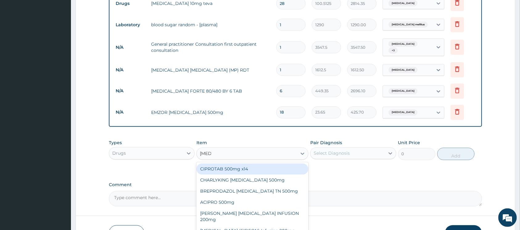
click at [244, 171] on div "CIPROTAB 500mg x14" at bounding box center [253, 169] width 112 height 11
type input "319.275"
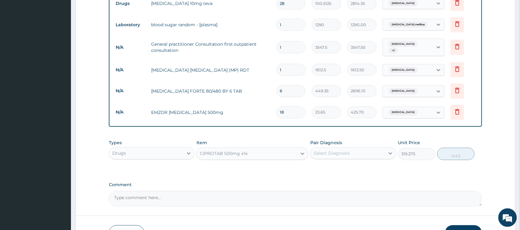
click at [326, 158] on div "Select Diagnosis" at bounding box center [348, 153] width 74 height 10
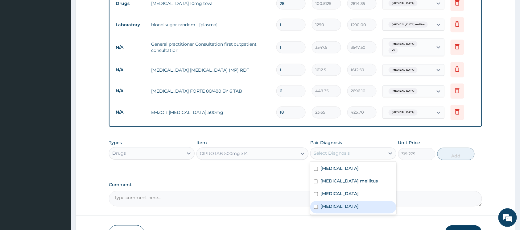
click at [317, 206] on input "checkbox" at bounding box center [316, 207] width 4 height 4
checkbox input "true"
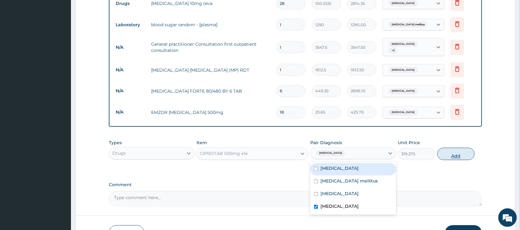
click at [451, 156] on button "Add" at bounding box center [456, 154] width 37 height 12
type input "0"
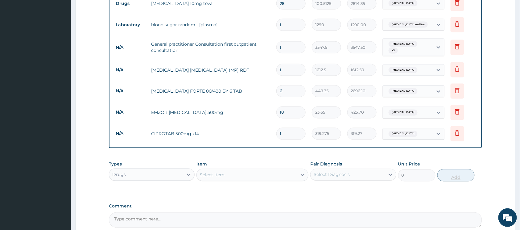
type input "14"
type input "4469.85"
type input "14"
click at [286, 179] on div "Select Item" at bounding box center [247, 175] width 100 height 10
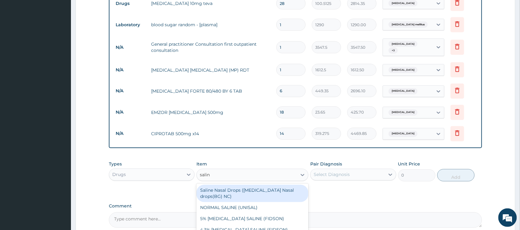
type input "saline"
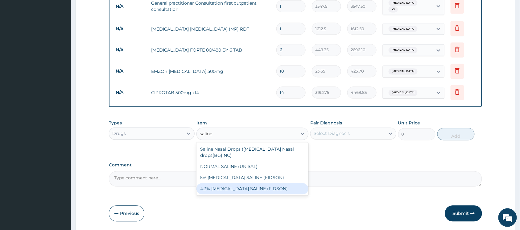
click at [259, 188] on div "4.3% DEXTROSE SALINE (FIDSON)" at bounding box center [253, 188] width 112 height 11
type input "1773.75"
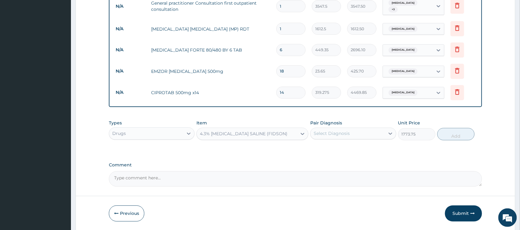
click at [330, 135] on div "Select Diagnosis" at bounding box center [332, 134] width 36 height 6
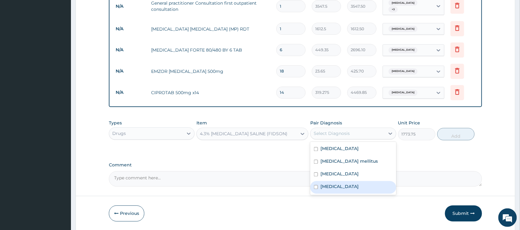
drag, startPoint x: 317, startPoint y: 188, endPoint x: 317, endPoint y: 183, distance: 4.6
click at [317, 187] on input "checkbox" at bounding box center [316, 187] width 4 height 4
checkbox input "true"
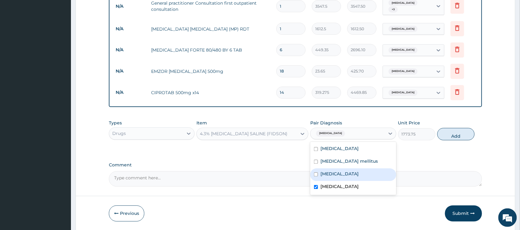
drag, startPoint x: 316, startPoint y: 176, endPoint x: 354, endPoint y: 160, distance: 41.5
click at [316, 175] on input "checkbox" at bounding box center [316, 174] width 4 height 4
checkbox input "true"
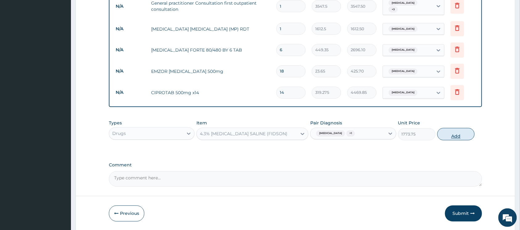
click at [452, 137] on button "Add" at bounding box center [456, 134] width 37 height 12
type input "0"
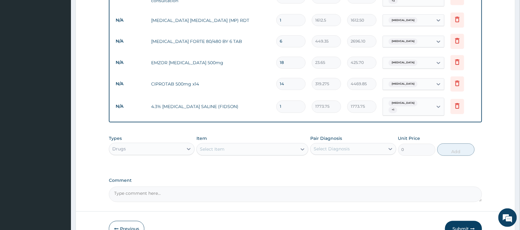
scroll to position [403, 0]
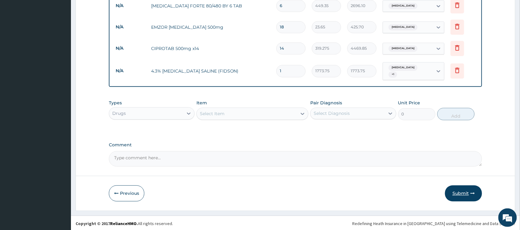
click at [452, 188] on button "Submit" at bounding box center [463, 193] width 37 height 16
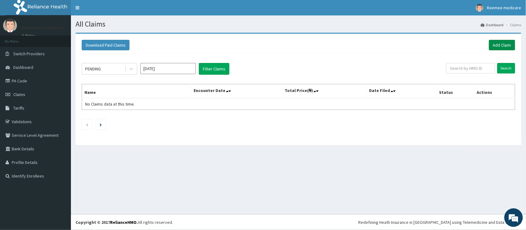
click at [499, 44] on link "Add Claim" at bounding box center [502, 45] width 26 height 10
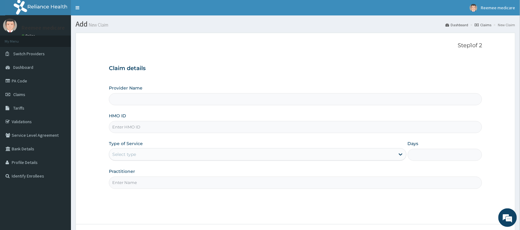
type input "REEMEE MEDICARE"
click at [238, 129] on input "HMO ID" at bounding box center [295, 127] width 373 height 12
paste input "xia/10604/a"
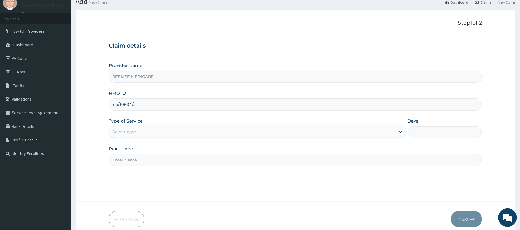
scroll to position [41, 0]
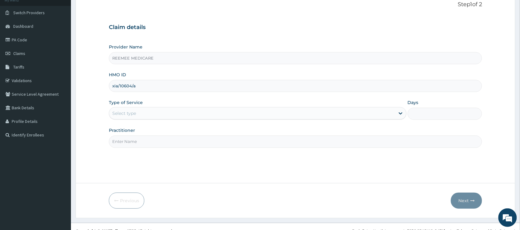
type input "xia/10604/a"
click at [209, 110] on div "Select type" at bounding box center [252, 113] width 286 height 10
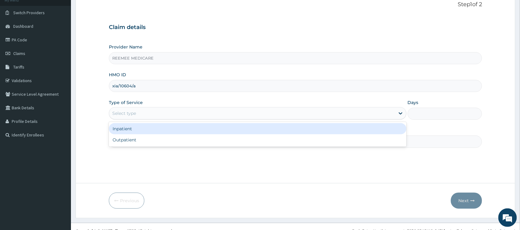
scroll to position [0, 0]
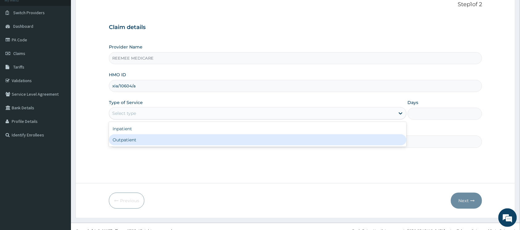
click at [172, 137] on div "Outpatient" at bounding box center [258, 139] width 298 height 11
type input "1"
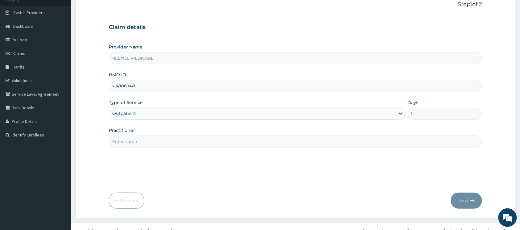
click at [184, 142] on input "Practitioner" at bounding box center [295, 141] width 373 height 12
type input "Dr [PERSON_NAME]"
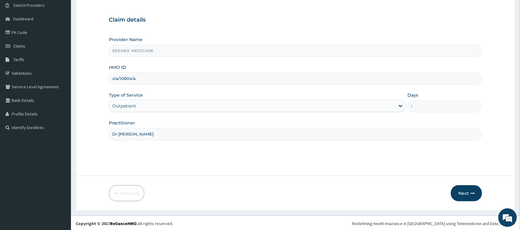
scroll to position [50, 0]
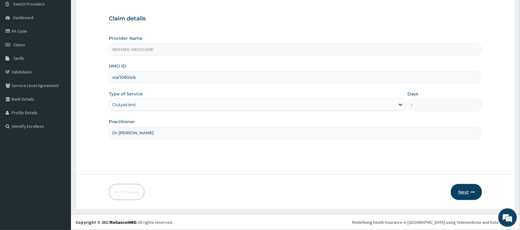
click at [459, 189] on button "Next" at bounding box center [466, 192] width 31 height 16
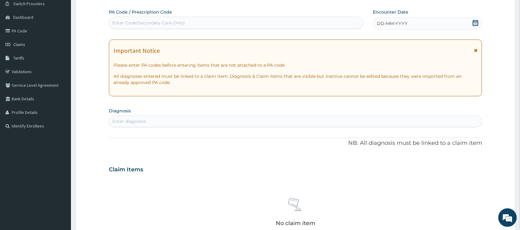
click at [404, 24] on span "DD-MM-YYYY" at bounding box center [392, 23] width 31 height 6
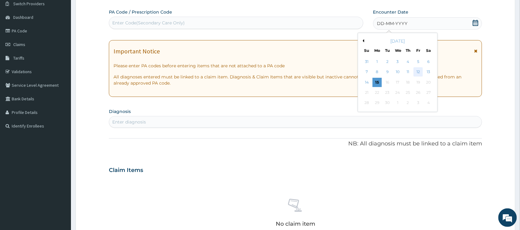
click at [416, 71] on div "12" at bounding box center [418, 72] width 9 height 9
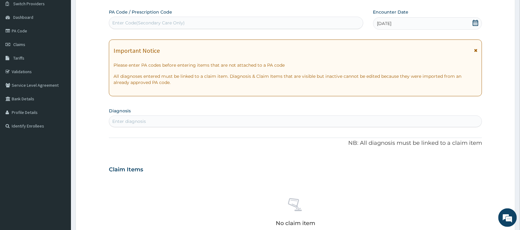
click at [213, 122] on div "Enter diagnosis" at bounding box center [295, 121] width 373 height 10
click at [189, 24] on div "Enter Code(Secondary Care Only)" at bounding box center [236, 23] width 254 height 10
paste input "PA/2D1CA5"
type input "PA/2D1CA5"
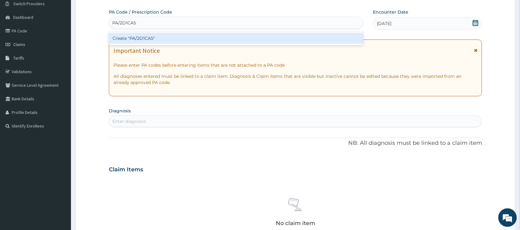
click at [160, 36] on div "Create "PA/2D1CA5"" at bounding box center [236, 38] width 255 height 11
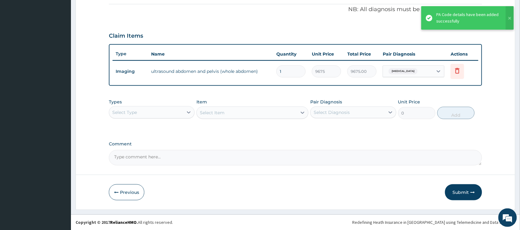
scroll to position [186, 0]
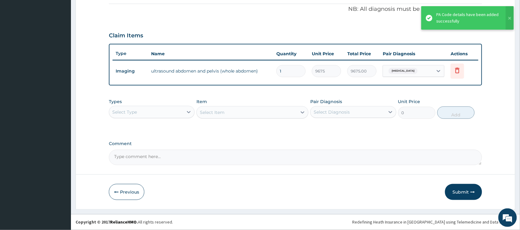
click at [176, 111] on div "Select Type" at bounding box center [146, 112] width 74 height 10
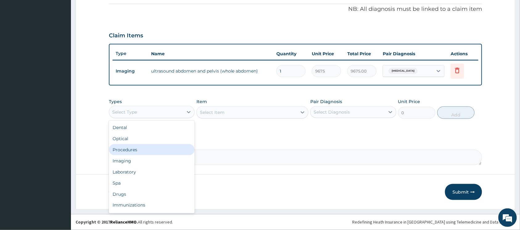
click at [161, 146] on div "Procedures" at bounding box center [152, 149] width 86 height 11
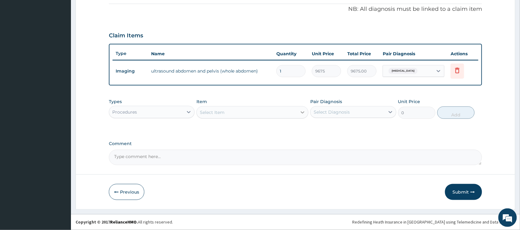
click at [303, 111] on icon at bounding box center [303, 112] width 6 height 6
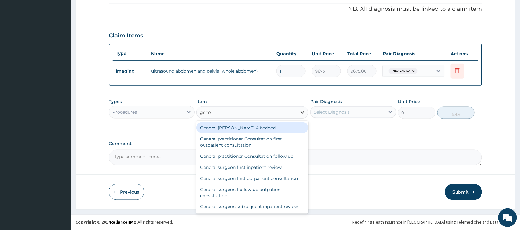
type input "gener"
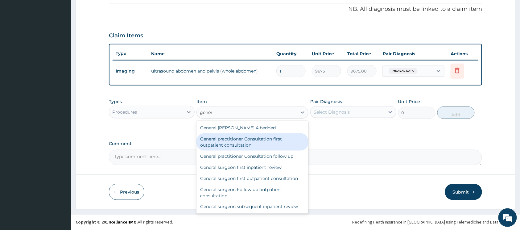
click at [274, 137] on div "General practitioner Consultation first outpatient consultation" at bounding box center [253, 141] width 112 height 17
type input "3547.5"
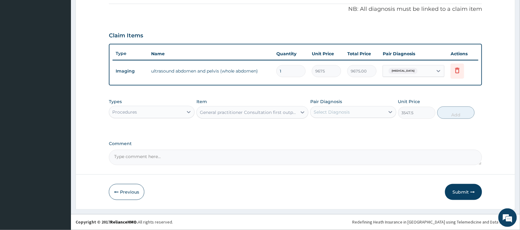
click at [347, 110] on div "Select Diagnosis" at bounding box center [332, 112] width 36 height 6
click at [316, 126] on input "checkbox" at bounding box center [316, 127] width 4 height 4
checkbox input "true"
click at [451, 114] on button "Add" at bounding box center [456, 112] width 37 height 12
type input "0"
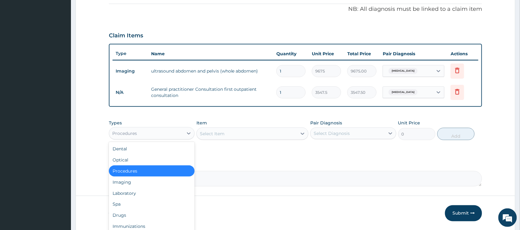
click at [159, 135] on div "Procedures" at bounding box center [146, 133] width 74 height 10
click at [136, 210] on div "Drugs" at bounding box center [152, 215] width 86 height 11
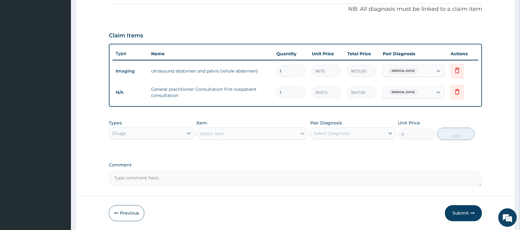
click at [301, 132] on icon at bounding box center [303, 134] width 6 height 6
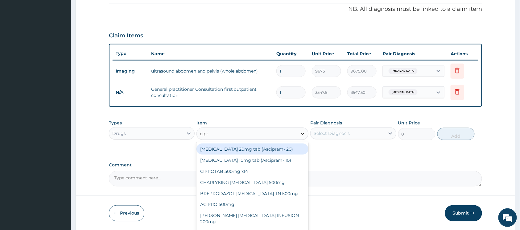
type input "[MEDICAL_DATA]"
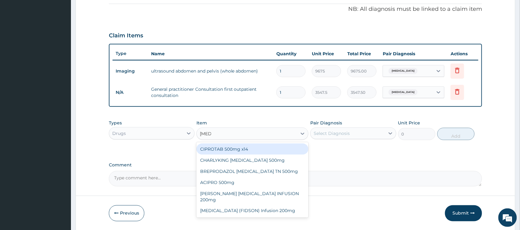
click at [250, 151] on div "CIPROTAB 500mg x14" at bounding box center [253, 148] width 112 height 11
type input "319.275"
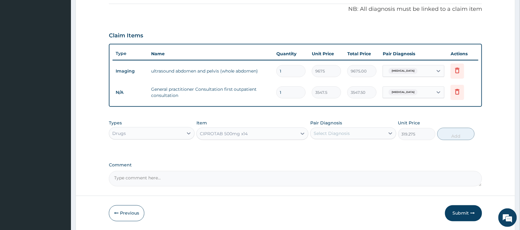
click at [337, 135] on div "Select Diagnosis" at bounding box center [332, 133] width 36 height 6
click at [316, 149] on input "checkbox" at bounding box center [316, 149] width 4 height 4
checkbox input "true"
click at [442, 134] on button "Add" at bounding box center [456, 134] width 37 height 12
type input "0"
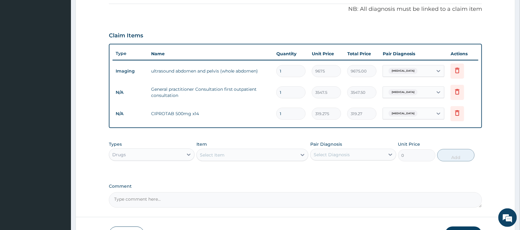
type input "14"
type input "4469.85"
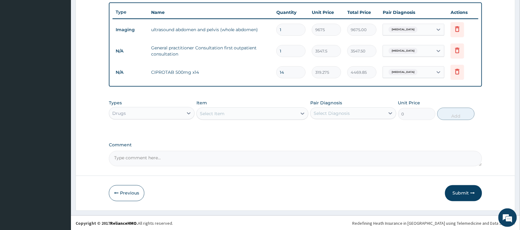
scroll to position [229, 0]
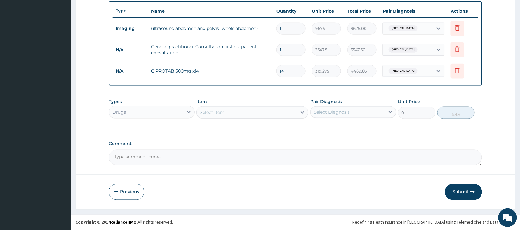
type input "14"
click at [467, 192] on button "Submit" at bounding box center [463, 192] width 37 height 16
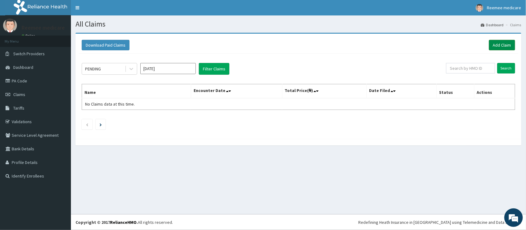
click at [497, 45] on link "Add Claim" at bounding box center [502, 45] width 26 height 10
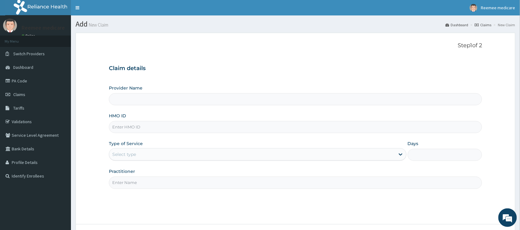
type input "REEMEE MEDICARE"
click at [198, 126] on input "HMO ID" at bounding box center [295, 127] width 373 height 12
paste input "FPL/10002/A"
type input "FPL/10002/A"
click at [181, 158] on div "Select type" at bounding box center [252, 154] width 286 height 10
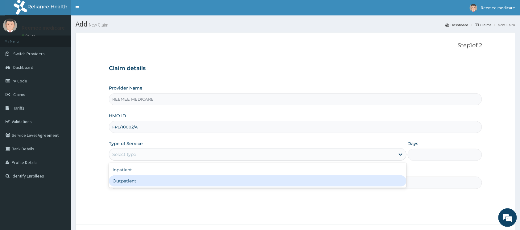
click at [156, 178] on div "Outpatient" at bounding box center [258, 180] width 298 height 11
type input "1"
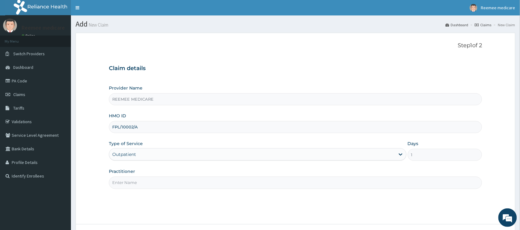
click at [173, 185] on input "Practitioner" at bounding box center [295, 183] width 373 height 12
type input "Dr [PERSON_NAME]"
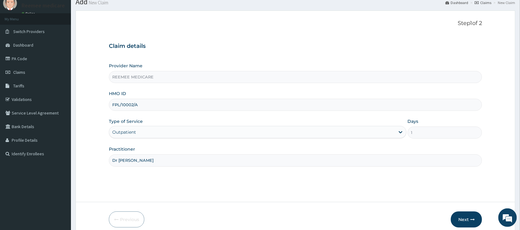
scroll to position [50, 0]
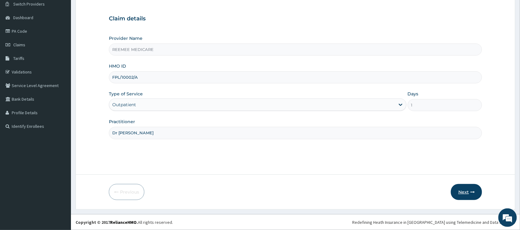
click at [457, 187] on button "Next" at bounding box center [466, 192] width 31 height 16
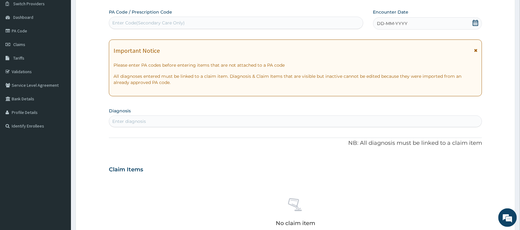
click at [412, 25] on div "DD-MM-YYYY" at bounding box center [427, 23] width 109 height 12
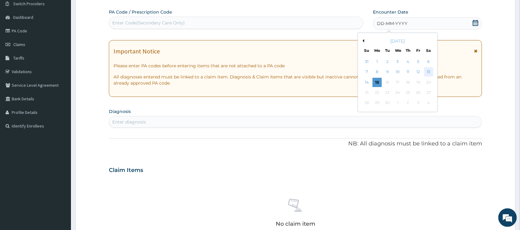
click at [427, 71] on div "13" at bounding box center [428, 72] width 9 height 9
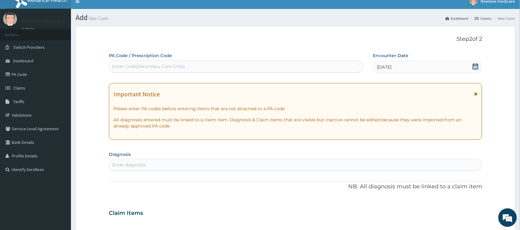
scroll to position [0, 0]
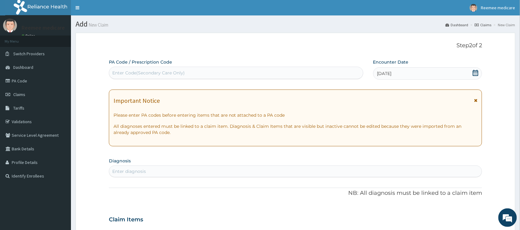
click at [195, 72] on div "Enter Code(Secondary Care Only)" at bounding box center [236, 73] width 254 height 10
paste input "PA/999D11"
type input "PA/999D11"
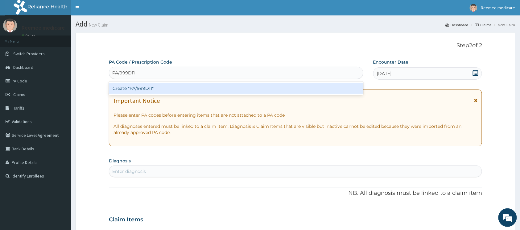
click at [159, 86] on div "Create "PA/999D11"" at bounding box center [236, 88] width 255 height 11
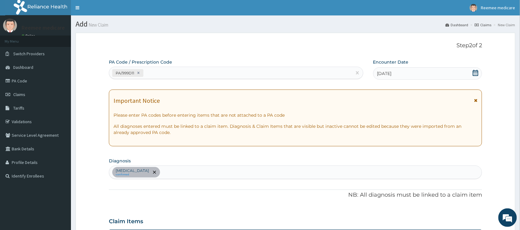
click at [181, 76] on div "PA/999D11" at bounding box center [230, 73] width 243 height 10
click at [184, 172] on div "Essential hypertension confirmed" at bounding box center [295, 172] width 373 height 13
type input "peptic"
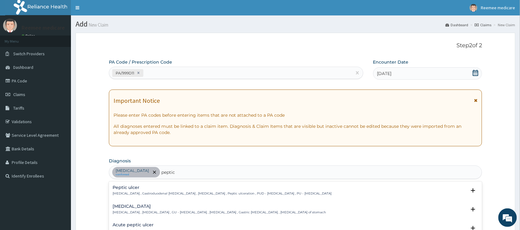
click at [146, 189] on h4 "Peptic ulcer" at bounding box center [222, 187] width 219 height 5
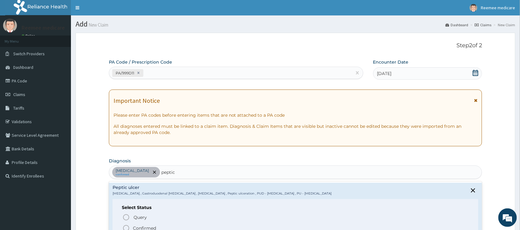
click at [125, 227] on icon "status option filled" at bounding box center [126, 227] width 7 height 7
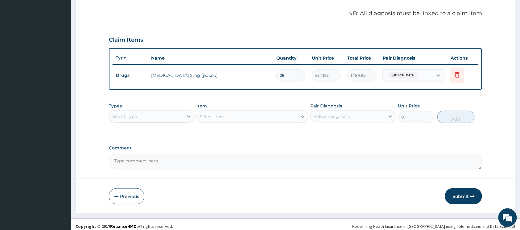
scroll to position [186, 0]
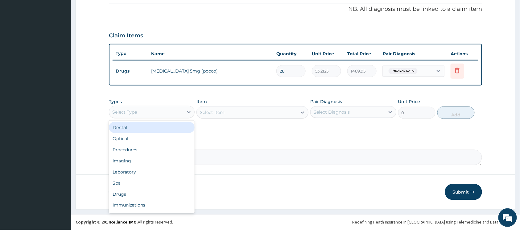
click at [173, 114] on div "Select Type" at bounding box center [146, 112] width 74 height 10
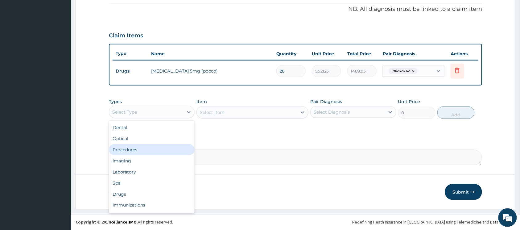
click at [152, 146] on div "Procedures" at bounding box center [152, 149] width 86 height 11
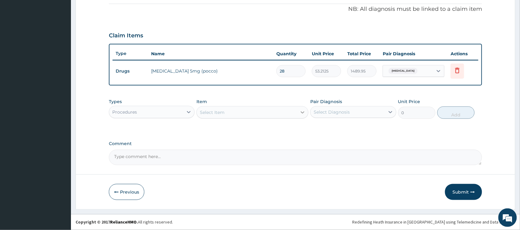
click at [300, 111] on icon at bounding box center [303, 112] width 6 height 6
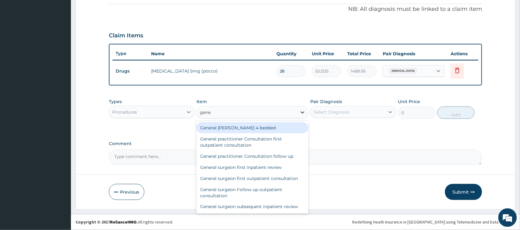
type input "gener"
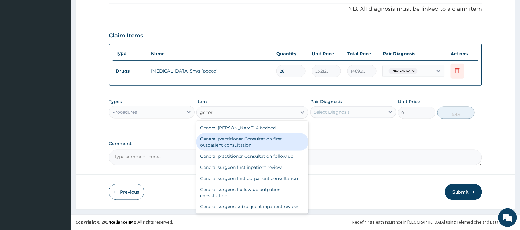
click at [258, 137] on div "General practitioner Consultation first outpatient consultation" at bounding box center [253, 141] width 112 height 17
type input "3547.5"
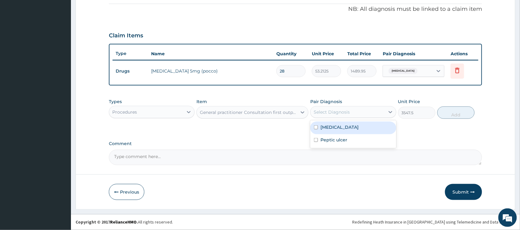
click at [331, 114] on div "Select Diagnosis" at bounding box center [332, 112] width 36 height 6
click at [316, 125] on input "checkbox" at bounding box center [316, 127] width 4 height 4
checkbox input "true"
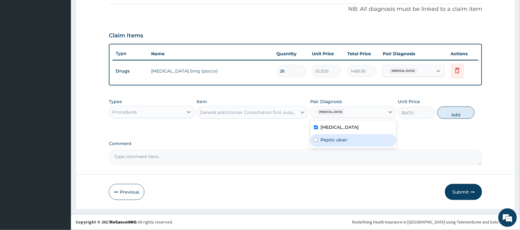
click at [316, 139] on input "checkbox" at bounding box center [316, 140] width 4 height 4
checkbox input "true"
click at [445, 114] on button "Add" at bounding box center [456, 112] width 37 height 12
type input "0"
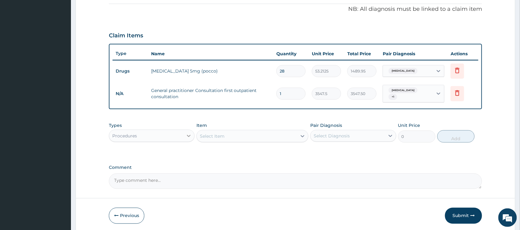
click at [191, 135] on icon at bounding box center [189, 136] width 6 height 6
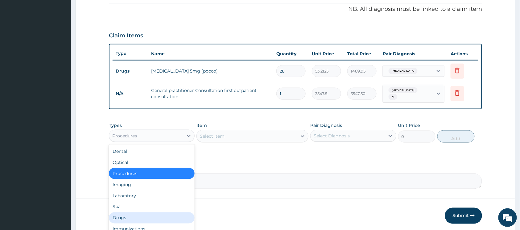
click at [138, 213] on div "Drugs" at bounding box center [152, 217] width 86 height 11
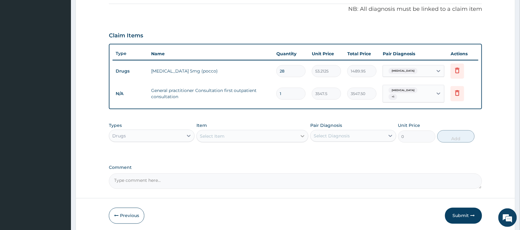
click at [301, 135] on icon at bounding box center [303, 136] width 6 height 6
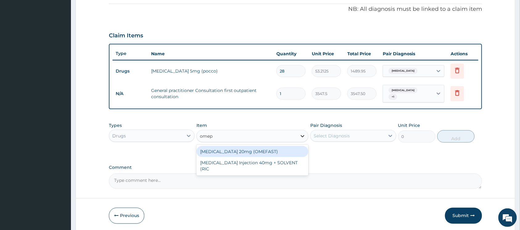
type input "omepr"
click at [262, 150] on div "OMEPRAZOLE 20mg (OMEFAST)" at bounding box center [253, 151] width 112 height 11
type input "82.775"
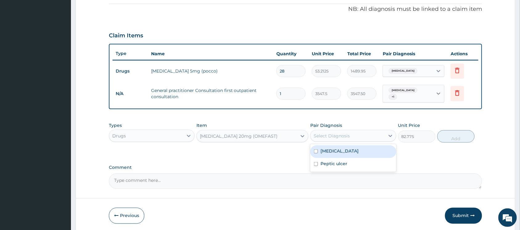
click at [329, 139] on div "Select Diagnosis" at bounding box center [332, 136] width 36 height 6
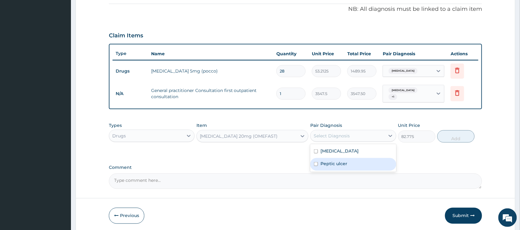
drag, startPoint x: 315, startPoint y: 163, endPoint x: 327, endPoint y: 160, distance: 12.4
click at [316, 163] on input "checkbox" at bounding box center [316, 164] width 4 height 4
checkbox input "true"
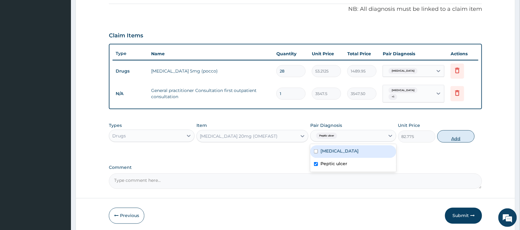
click at [445, 136] on button "Add" at bounding box center [456, 136] width 37 height 12
type input "0"
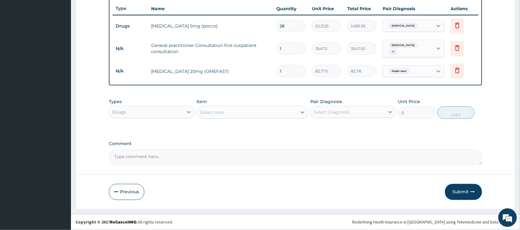
scroll to position [231, 0]
click at [458, 191] on button "Submit" at bounding box center [463, 192] width 37 height 16
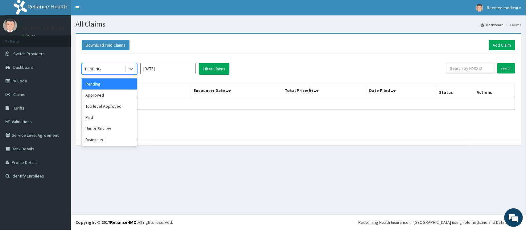
click at [116, 67] on div "PENDING" at bounding box center [103, 69] width 43 height 10
click at [106, 126] on div "Under Review" at bounding box center [110, 128] width 56 height 11
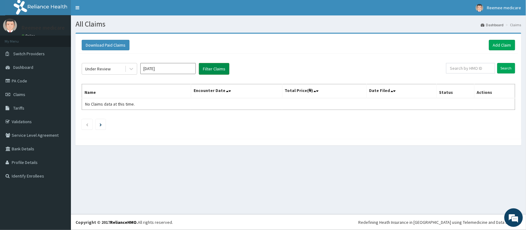
click at [204, 72] on button "Filter Claims" at bounding box center [214, 69] width 31 height 12
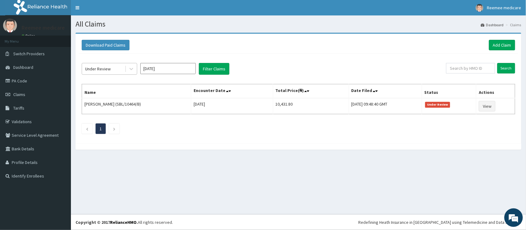
click at [118, 70] on div "Under Review" at bounding box center [103, 69] width 43 height 10
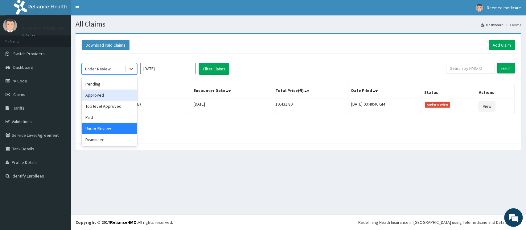
click at [108, 92] on div "Approved" at bounding box center [110, 94] width 56 height 11
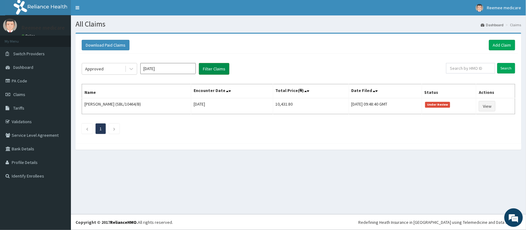
click at [202, 70] on button "Filter Claims" at bounding box center [214, 69] width 31 height 12
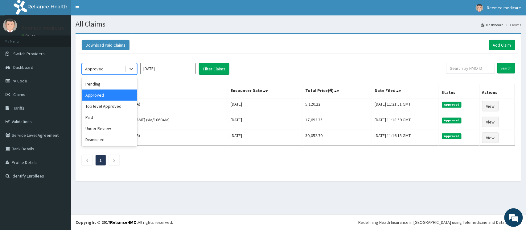
click at [111, 73] on div "Approved" at bounding box center [103, 69] width 43 height 10
click at [102, 117] on div "Paid" at bounding box center [110, 117] width 56 height 11
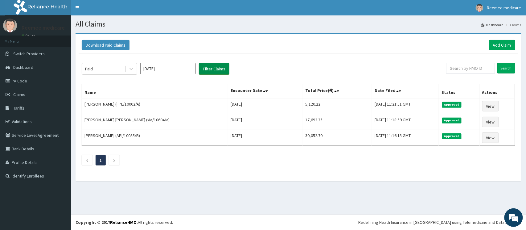
click at [208, 73] on button "Filter Claims" at bounding box center [214, 69] width 31 height 12
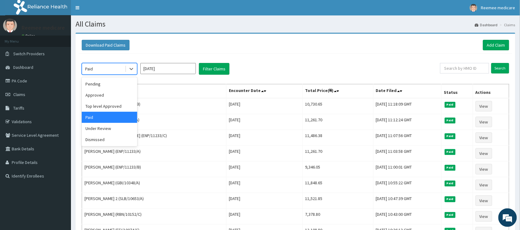
click at [122, 71] on div "Paid" at bounding box center [103, 69] width 43 height 10
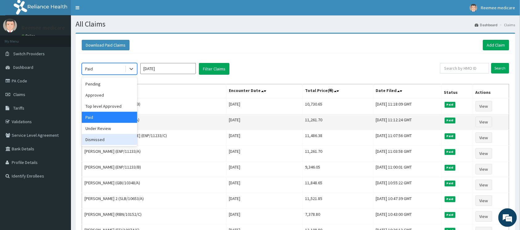
drag, startPoint x: 106, startPoint y: 138, endPoint x: 132, endPoint y: 119, distance: 31.6
click at [108, 138] on div "Dismissed" at bounding box center [110, 139] width 56 height 11
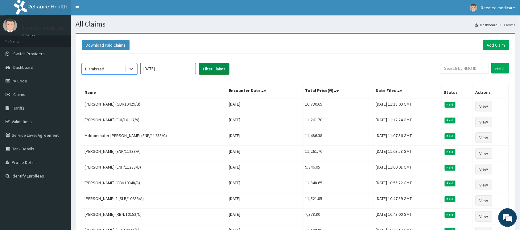
click at [216, 73] on button "Filter Claims" at bounding box center [214, 69] width 31 height 12
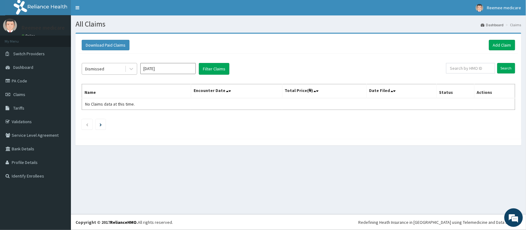
click at [115, 72] on div "Dismissed" at bounding box center [103, 69] width 43 height 10
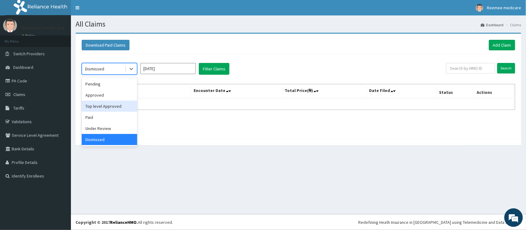
click at [115, 108] on div "Top level Approved" at bounding box center [110, 106] width 56 height 11
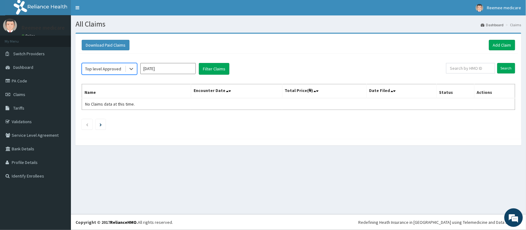
click at [208, 75] on div "option Top level Approved, selected. Select is focused ,type to refine list, pr…" at bounding box center [299, 95] width 440 height 82
click at [214, 72] on button "Filter Claims" at bounding box center [214, 69] width 31 height 12
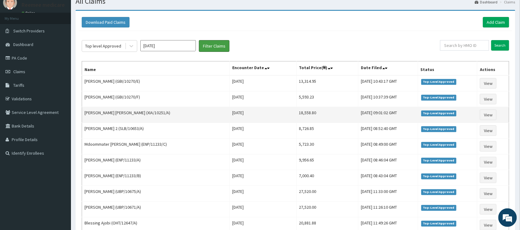
scroll to position [41, 0]
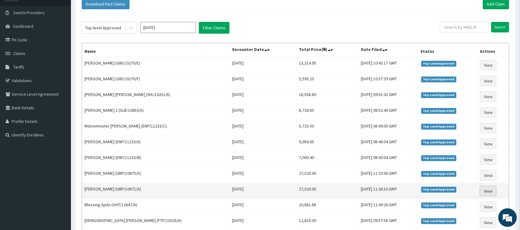
click at [487, 195] on link "View" at bounding box center [488, 191] width 17 height 10
